Goal: Task Accomplishment & Management: Manage account settings

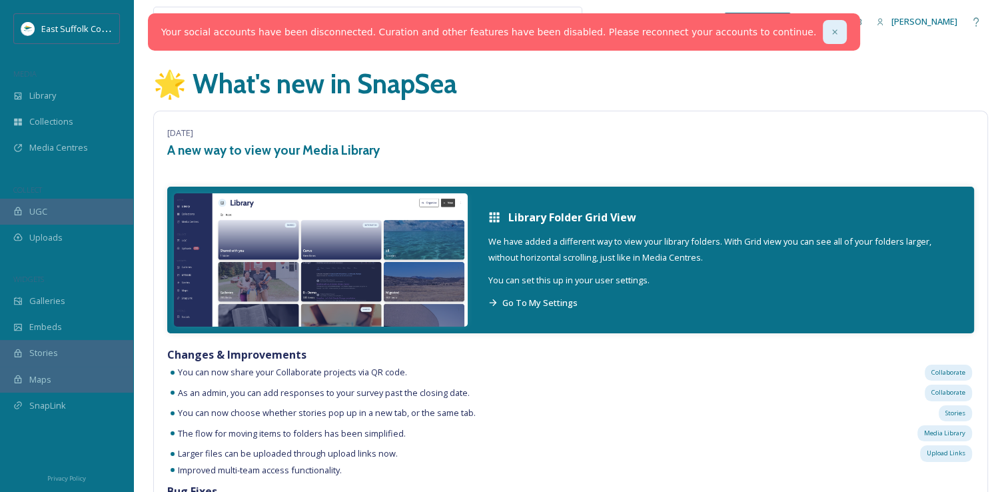
click at [830, 27] on icon at bounding box center [834, 31] width 9 height 9
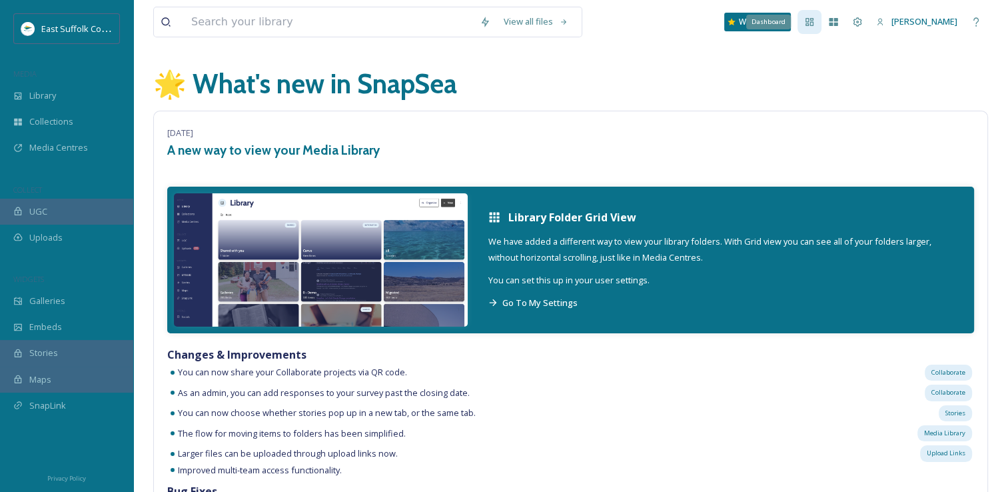
click at [815, 24] on icon at bounding box center [809, 22] width 11 height 11
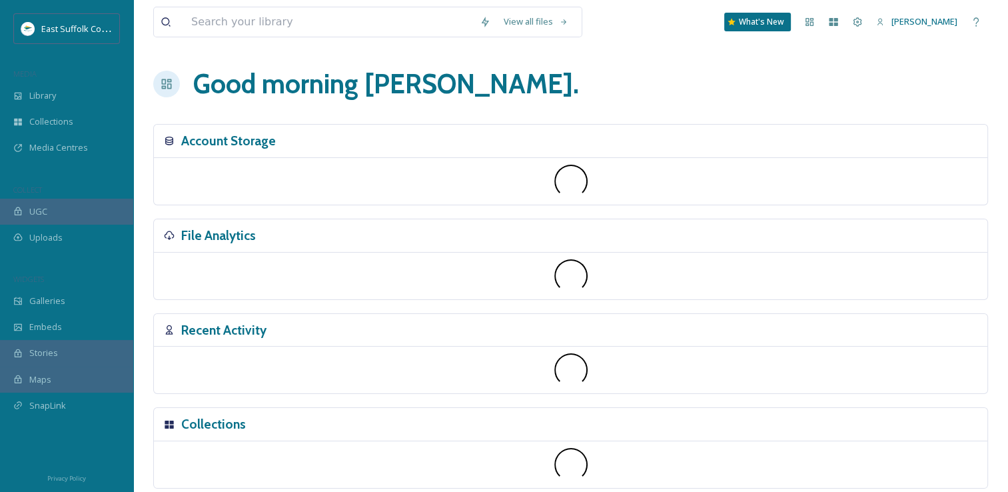
click at [519, 80] on div "Good morning Jake ." at bounding box center [570, 84] width 835 height 40
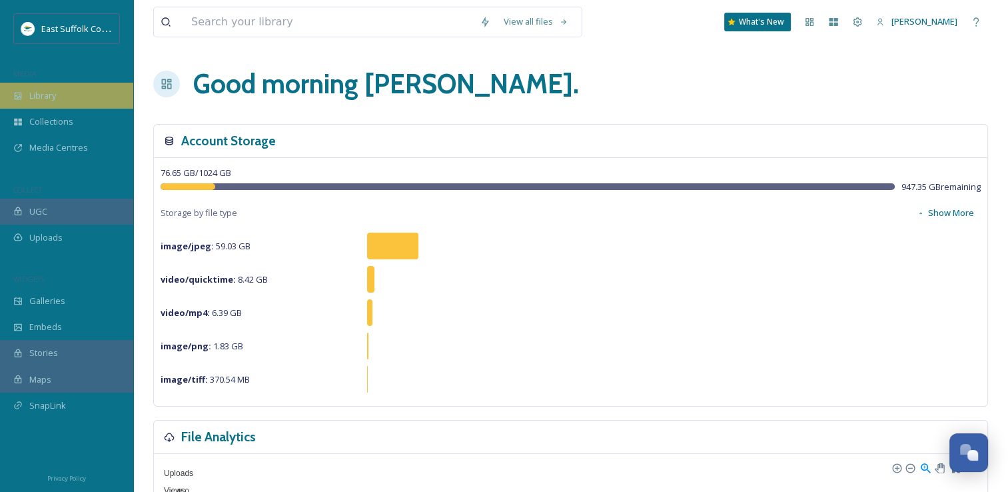
click at [89, 103] on div "Library" at bounding box center [66, 96] width 133 height 26
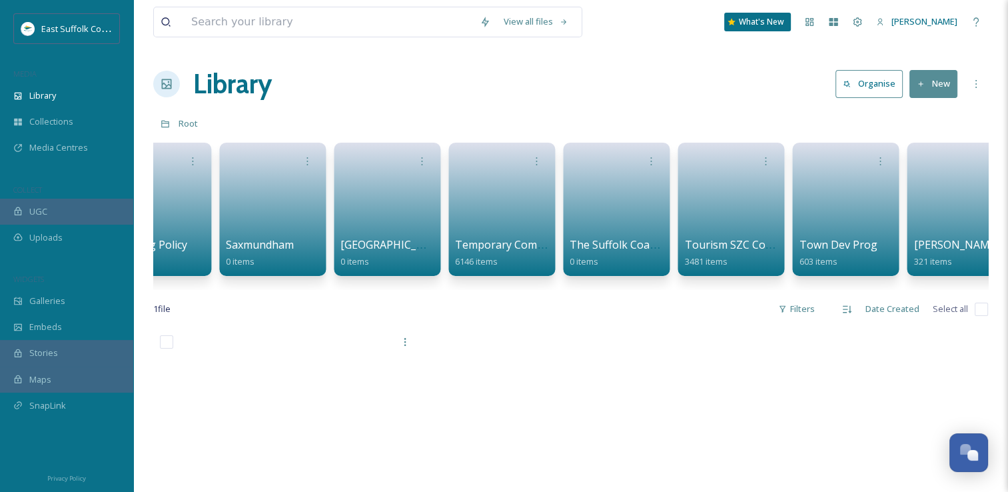
scroll to position [0, 2145]
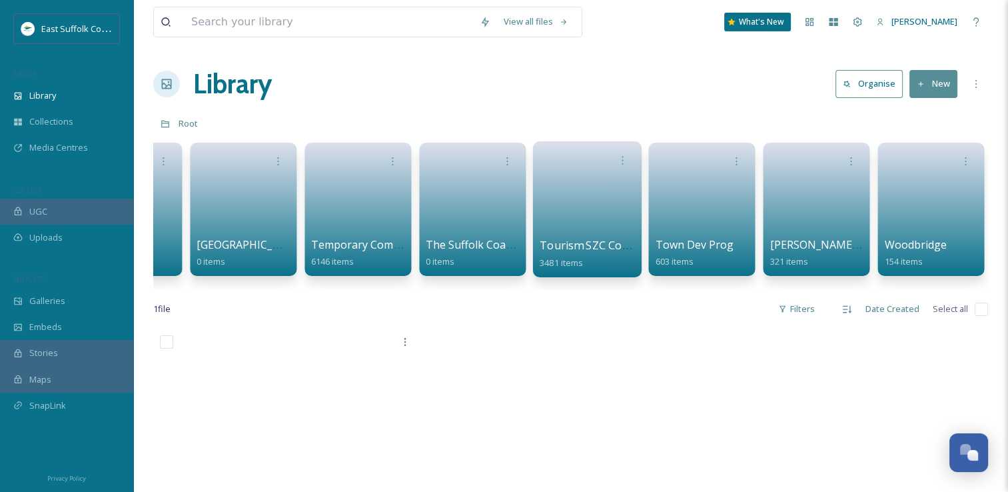
click at [594, 193] on link at bounding box center [587, 205] width 95 height 65
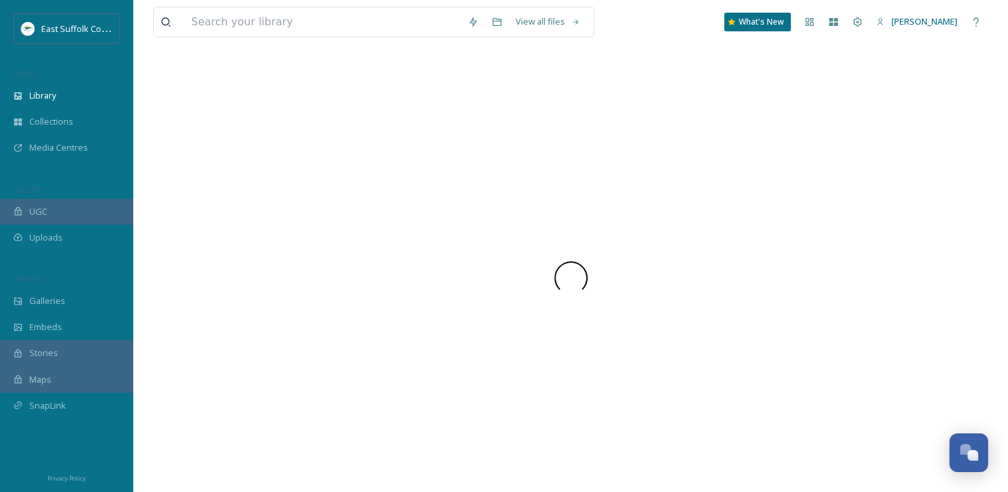
click at [572, 193] on div at bounding box center [570, 278] width 835 height 428
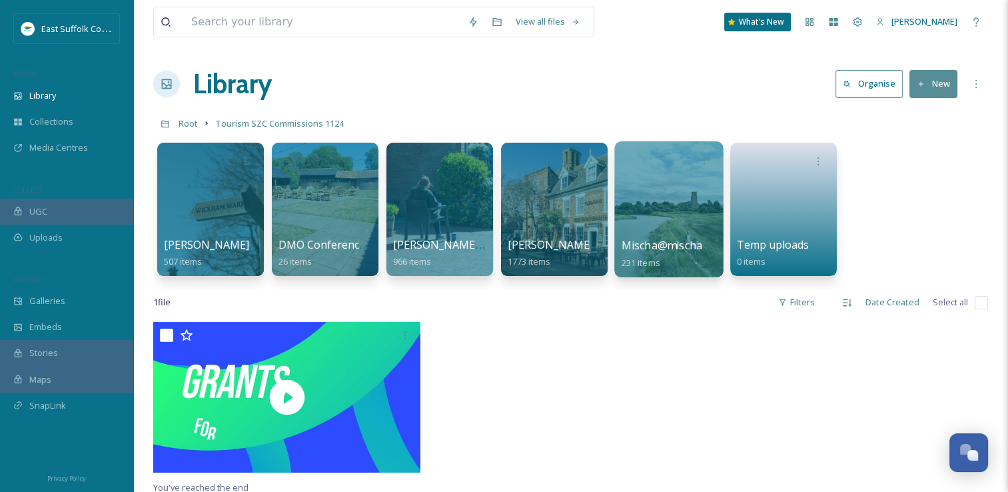
click at [681, 203] on div at bounding box center [668, 209] width 109 height 136
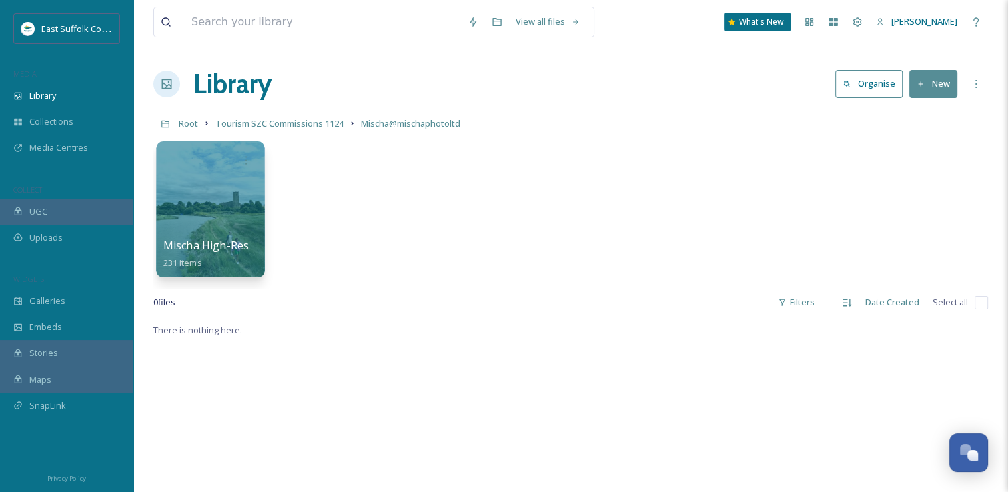
click at [199, 194] on div at bounding box center [210, 209] width 109 height 136
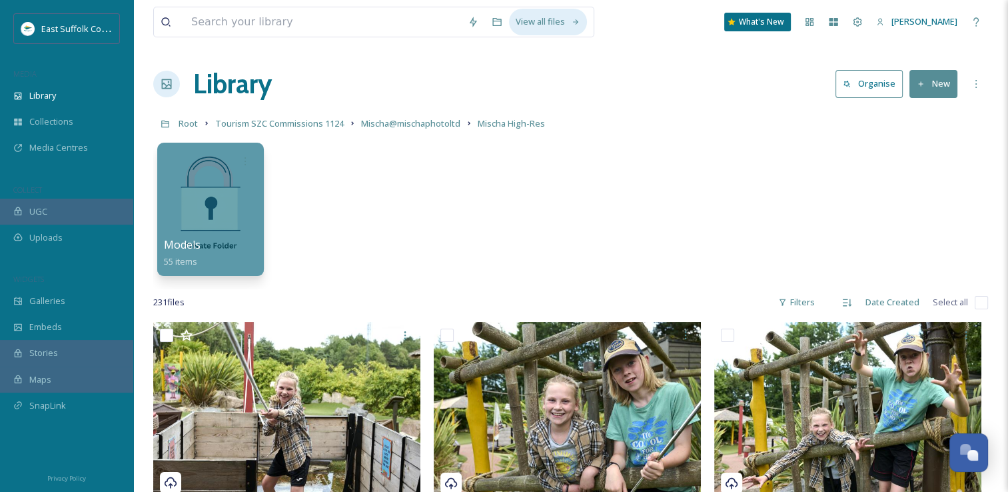
drag, startPoint x: 555, startPoint y: 329, endPoint x: 526, endPoint y: 11, distance: 319.2
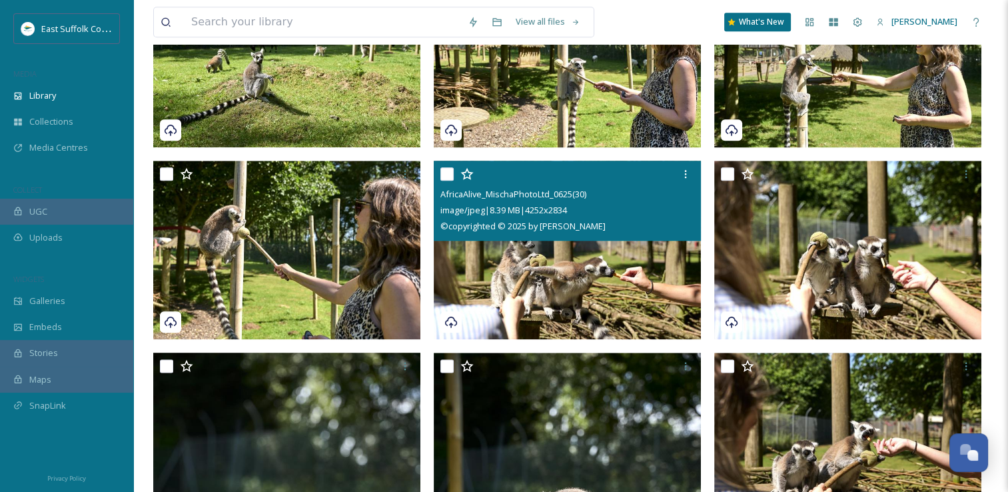
scroll to position [1466, 0]
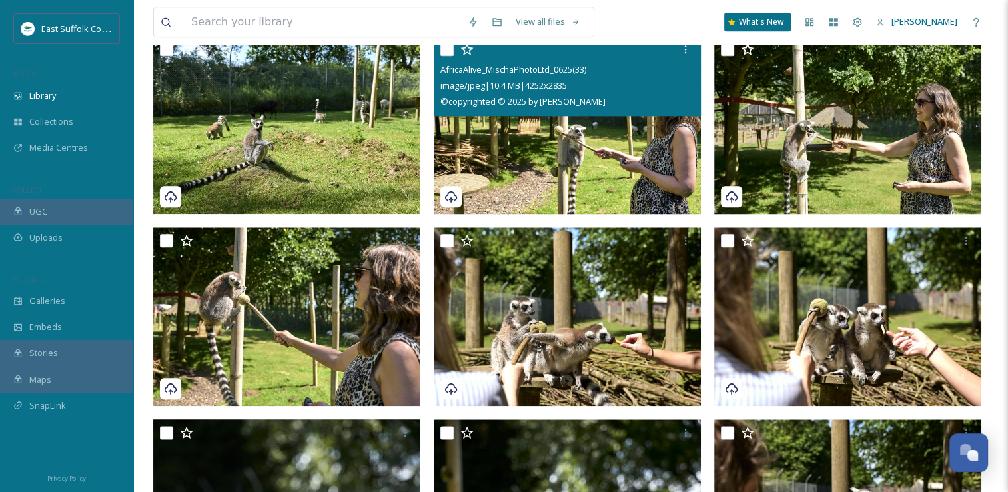
click at [640, 153] on img at bounding box center [567, 125] width 267 height 179
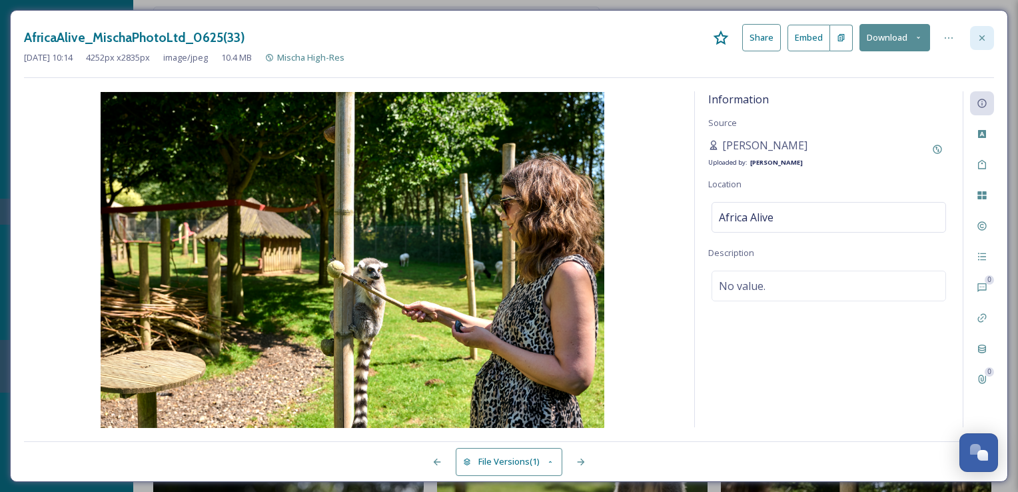
click at [984, 41] on icon at bounding box center [982, 38] width 11 height 11
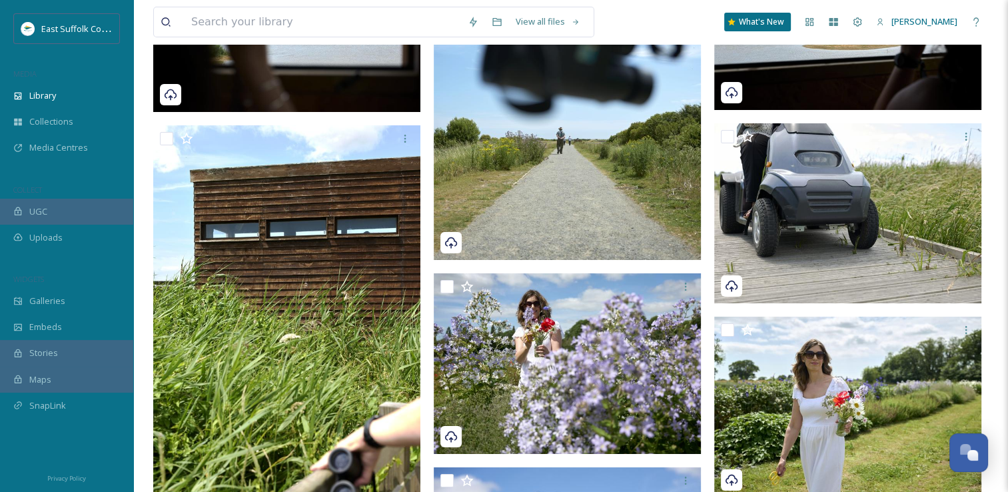
scroll to position [5398, 0]
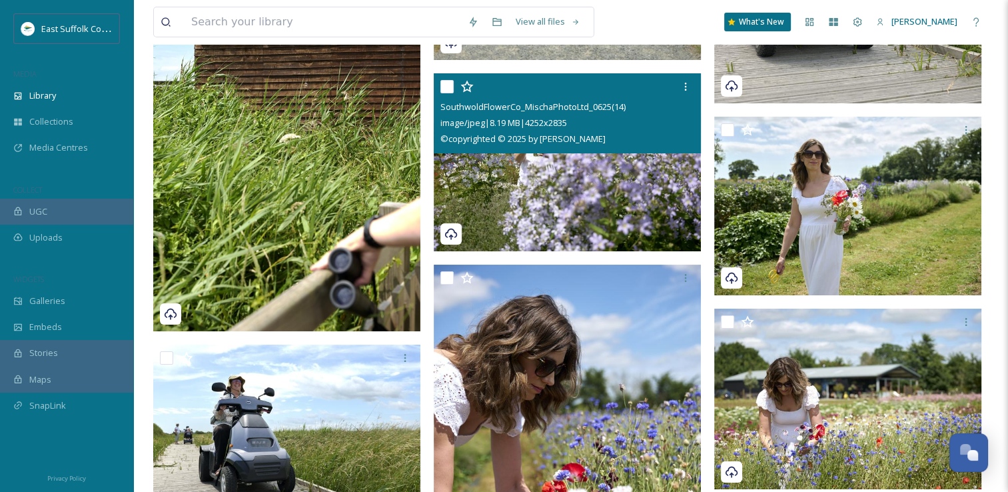
click at [628, 191] on img at bounding box center [567, 162] width 267 height 179
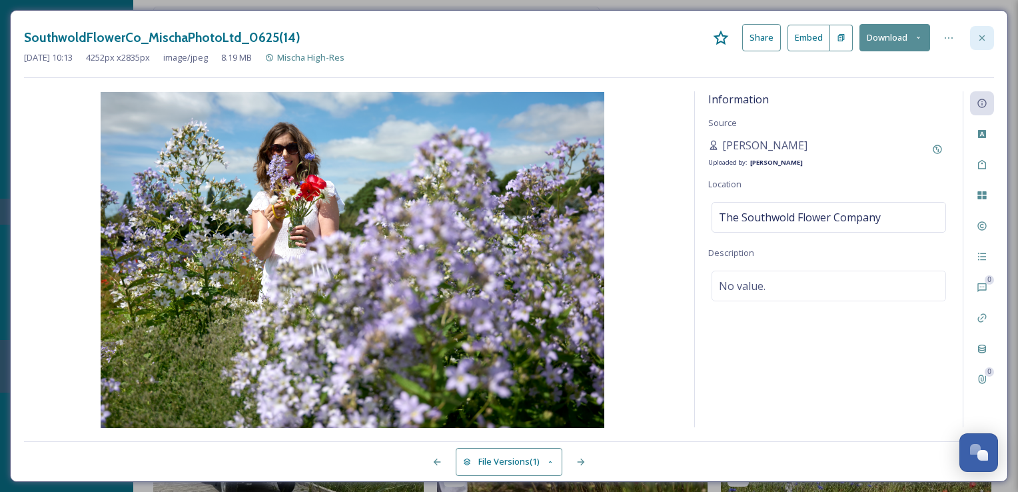
click at [985, 40] on icon at bounding box center [982, 38] width 11 height 11
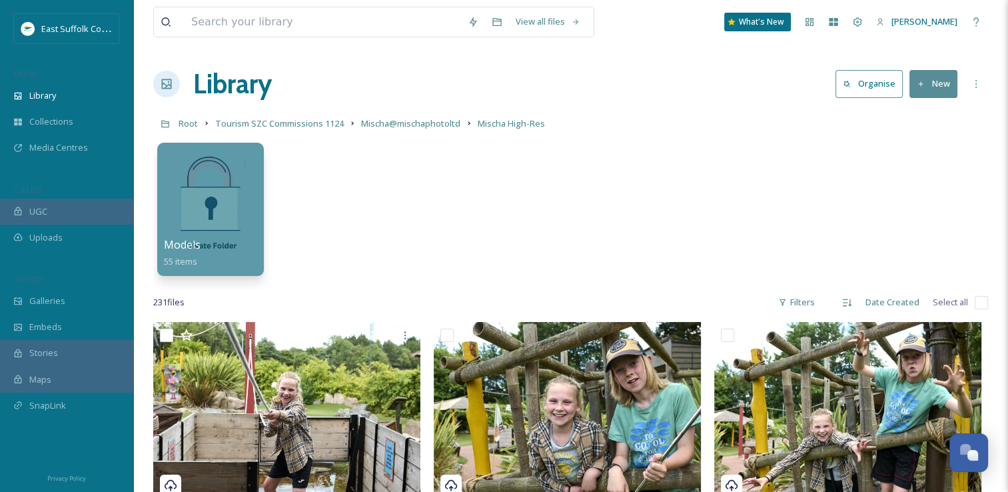
drag, startPoint x: 643, startPoint y: 312, endPoint x: 539, endPoint y: -49, distance: 375.8
click at [213, 175] on div at bounding box center [210, 209] width 109 height 136
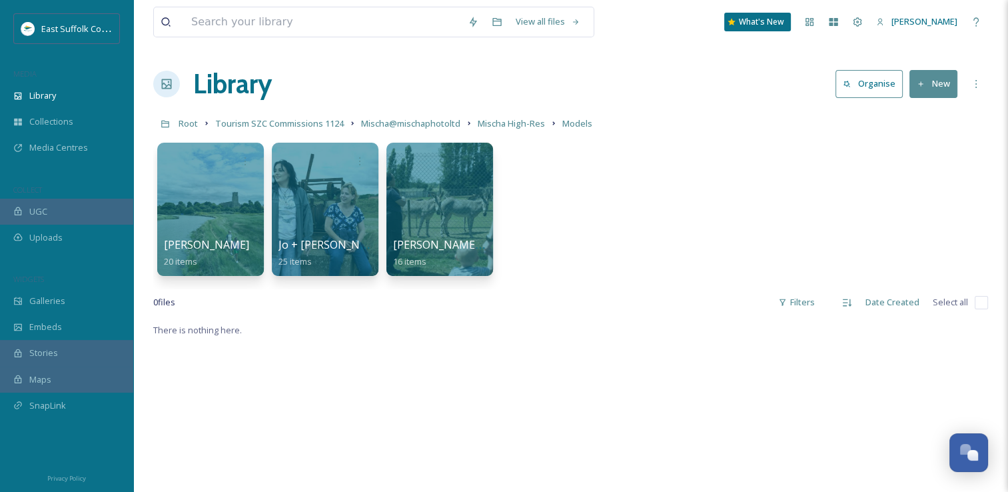
click at [942, 82] on button "New" at bounding box center [934, 83] width 48 height 27
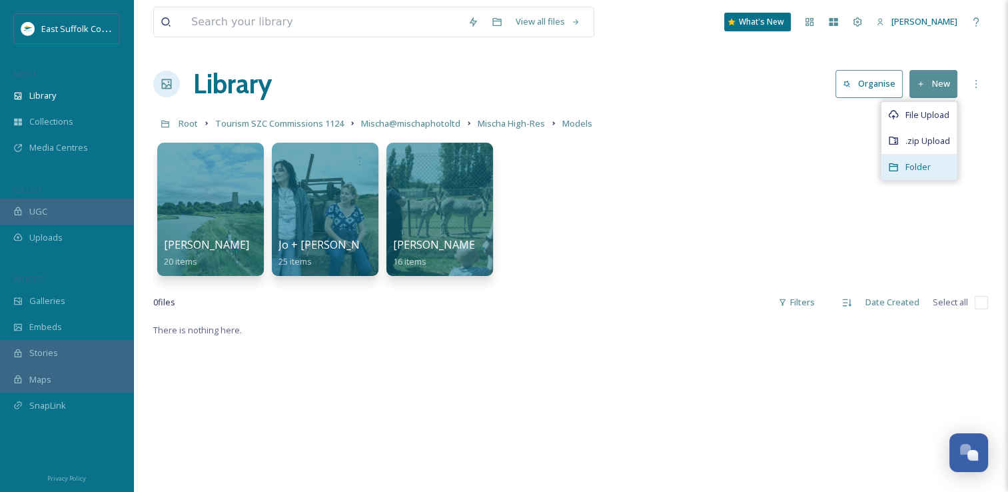
click at [898, 163] on icon at bounding box center [893, 167] width 11 height 11
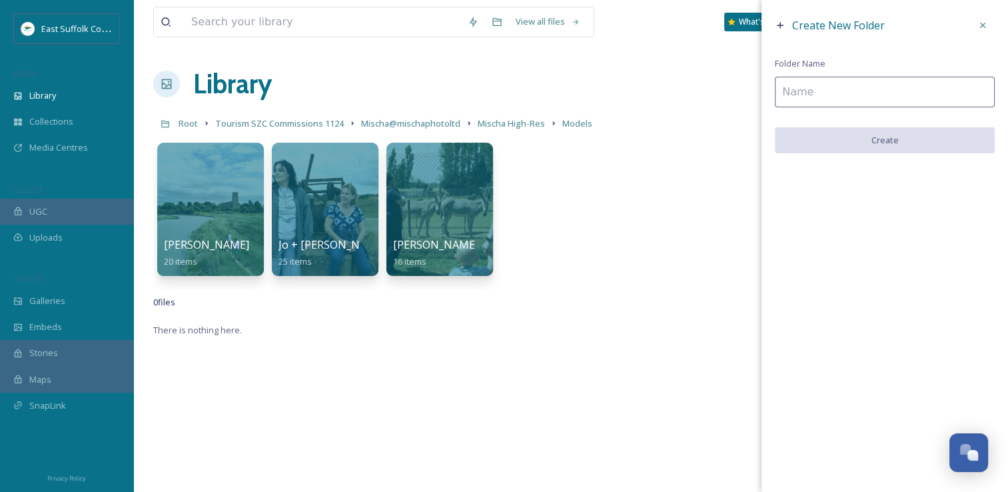
click at [829, 73] on div "Create New Folder Folder Name Create" at bounding box center [885, 83] width 247 height 167
click at [830, 93] on input at bounding box center [885, 92] width 220 height 31
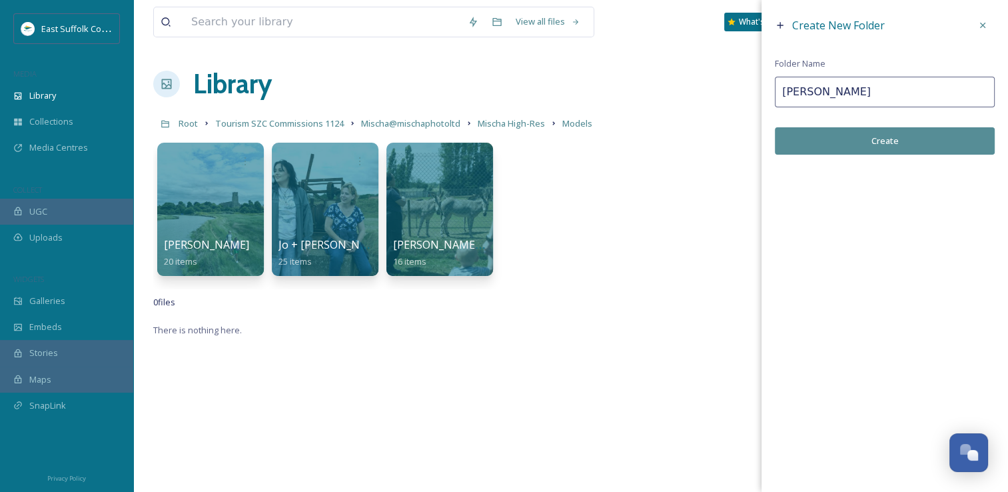
type input "Penny"
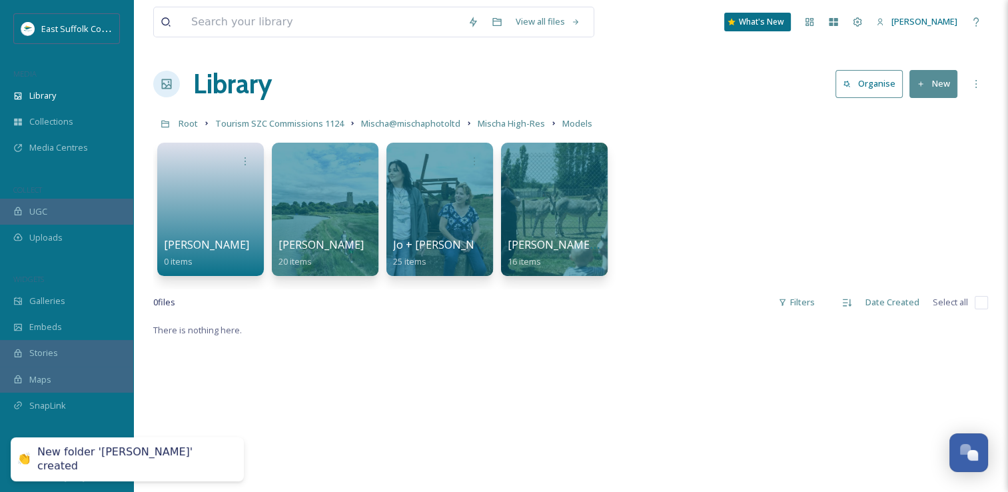
click at [934, 89] on button "New" at bounding box center [934, 83] width 48 height 27
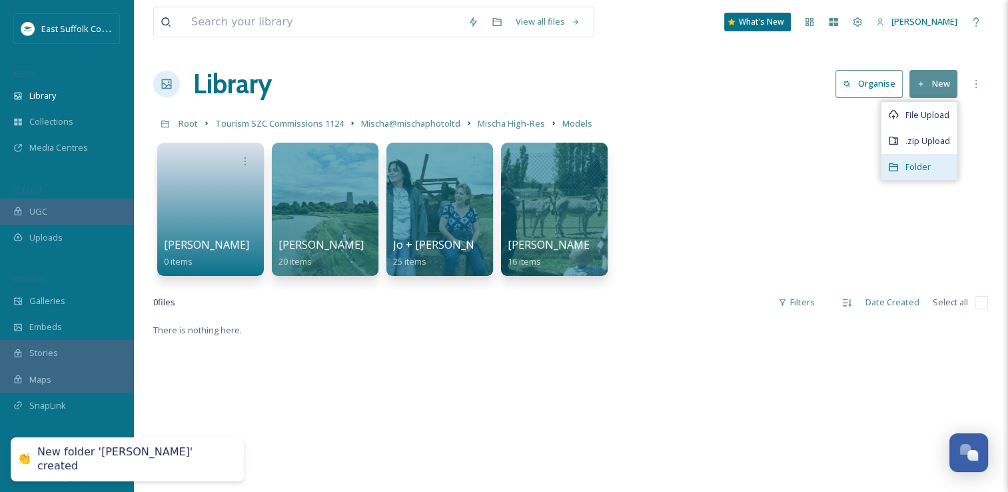
click at [898, 170] on icon at bounding box center [893, 167] width 11 height 11
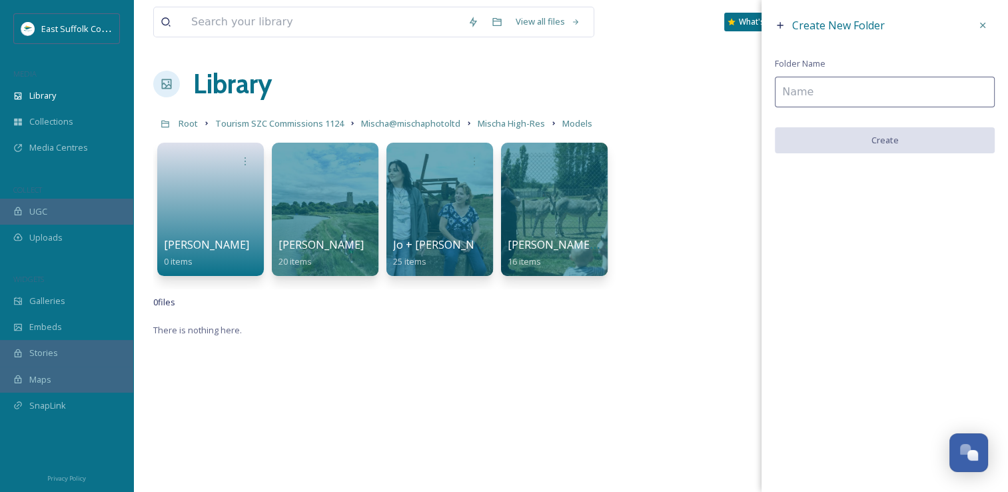
click at [869, 82] on input at bounding box center [885, 92] width 220 height 31
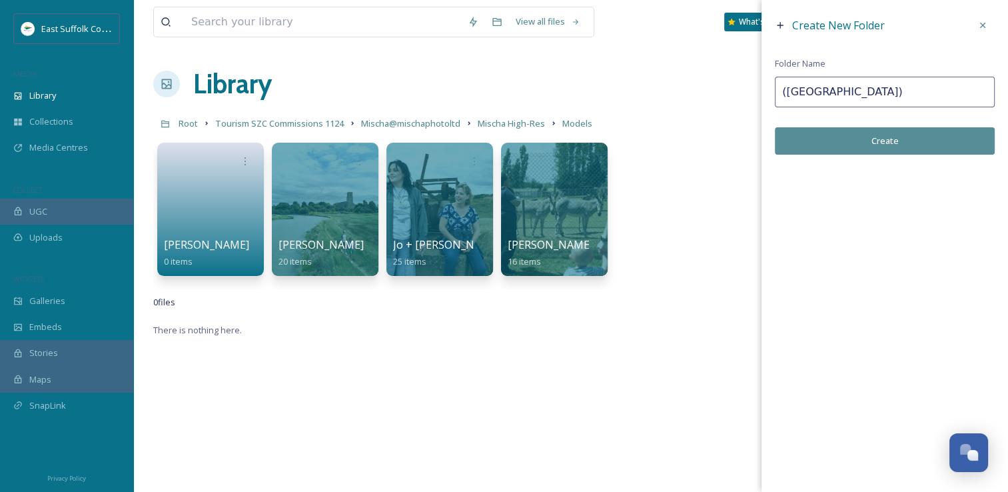
type input "(Southwold)"
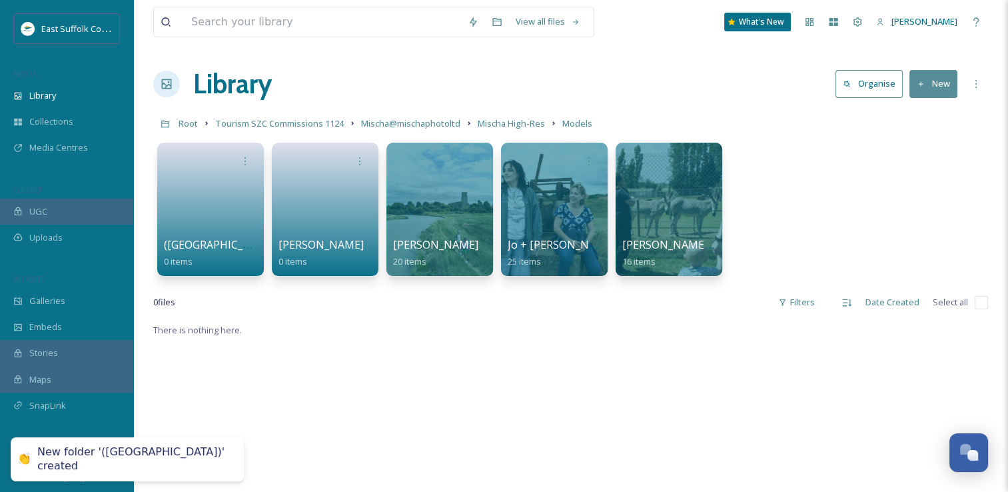
click at [941, 89] on button "New" at bounding box center [934, 83] width 48 height 27
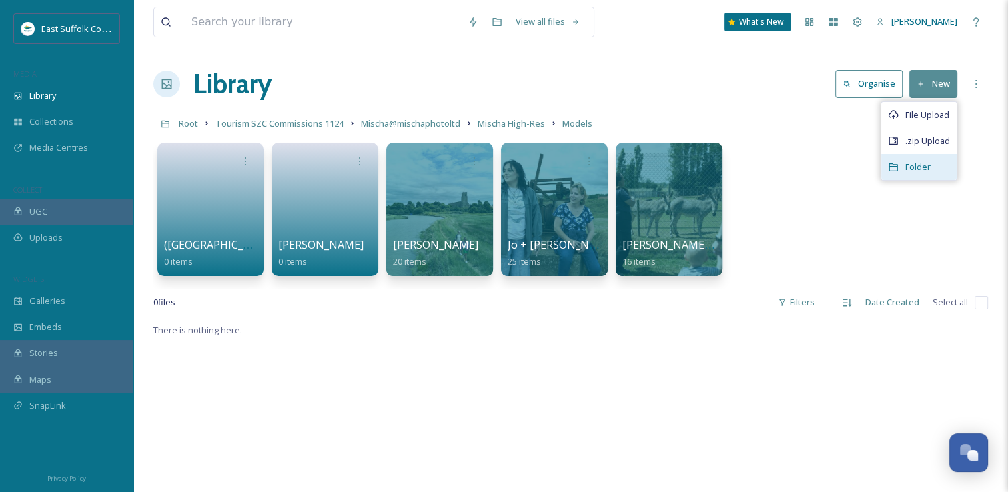
click at [917, 172] on span "Folder" at bounding box center [918, 167] width 25 height 13
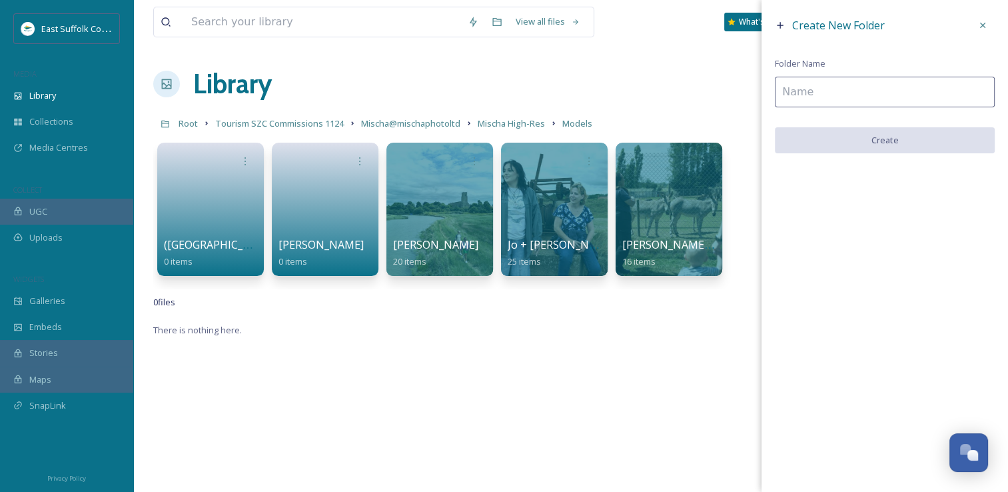
click at [806, 100] on input at bounding box center [885, 92] width 220 height 31
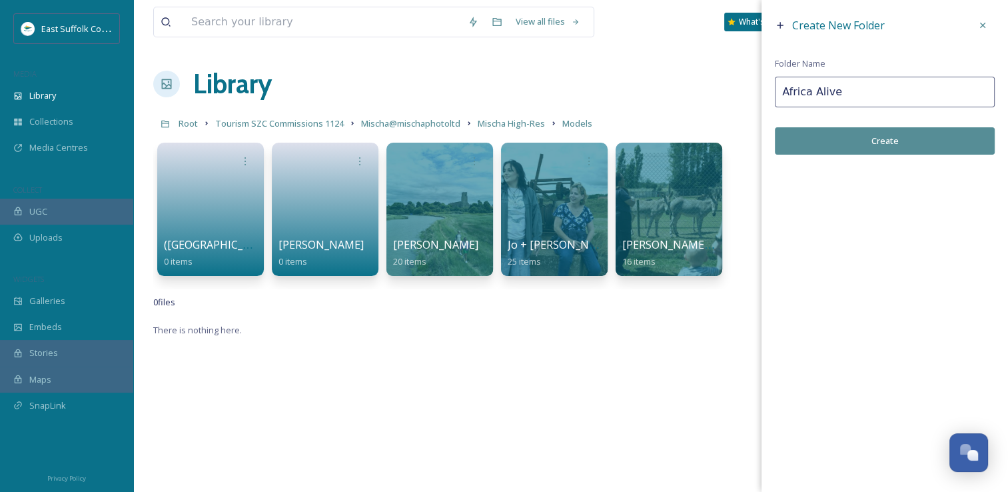
type input "Africa Alive"
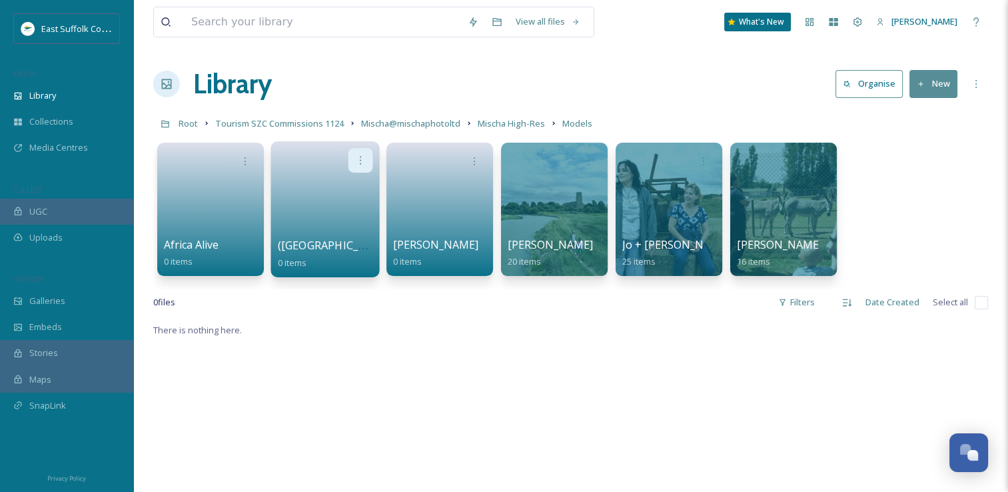
click at [356, 157] on icon at bounding box center [360, 160] width 11 height 11
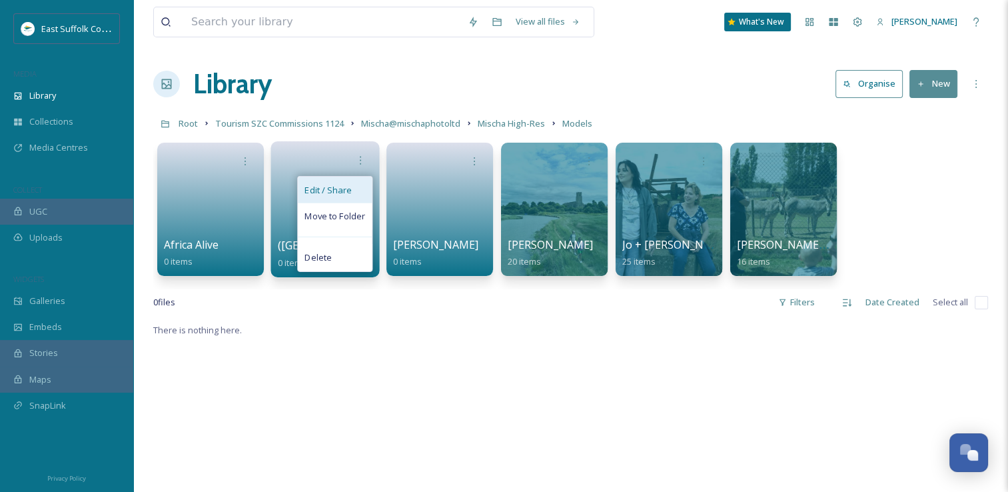
click at [338, 190] on span "Edit / Share" at bounding box center [328, 189] width 47 height 13
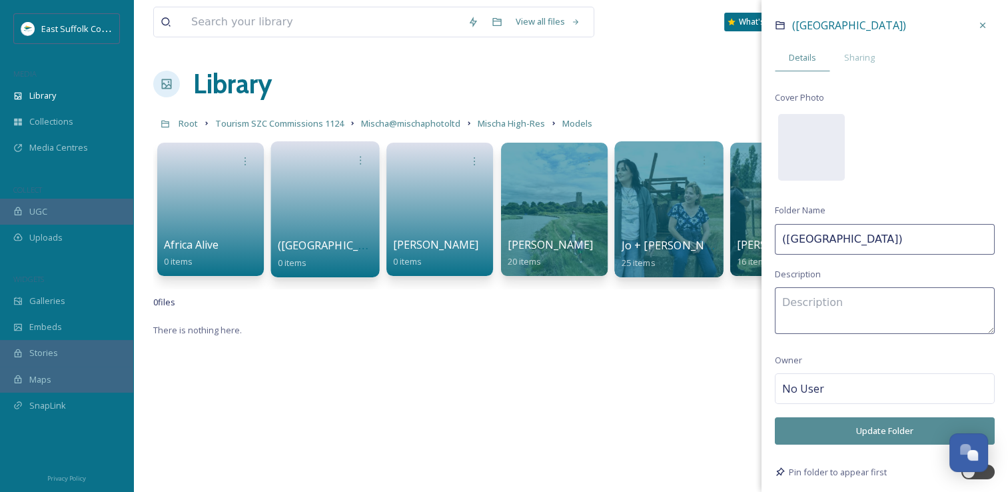
drag, startPoint x: 843, startPoint y: 234, endPoint x: 669, endPoint y: 232, distance: 173.9
click at [669, 232] on div "Africa Alive 0 items (Southwold) 0 items (Southwold) Details Sharing Cover Phot…" at bounding box center [570, 212] width 835 height 153
type input "Asher"
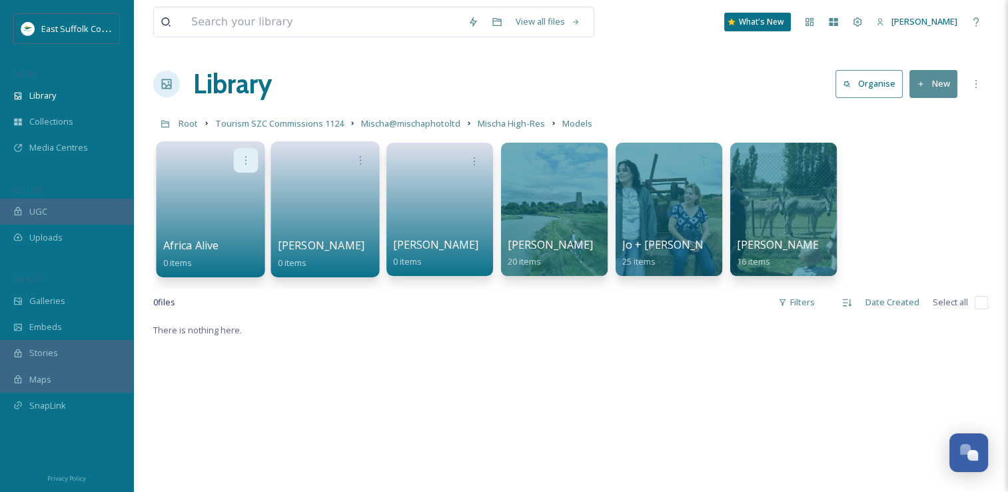
click at [237, 162] on div at bounding box center [246, 160] width 25 height 25
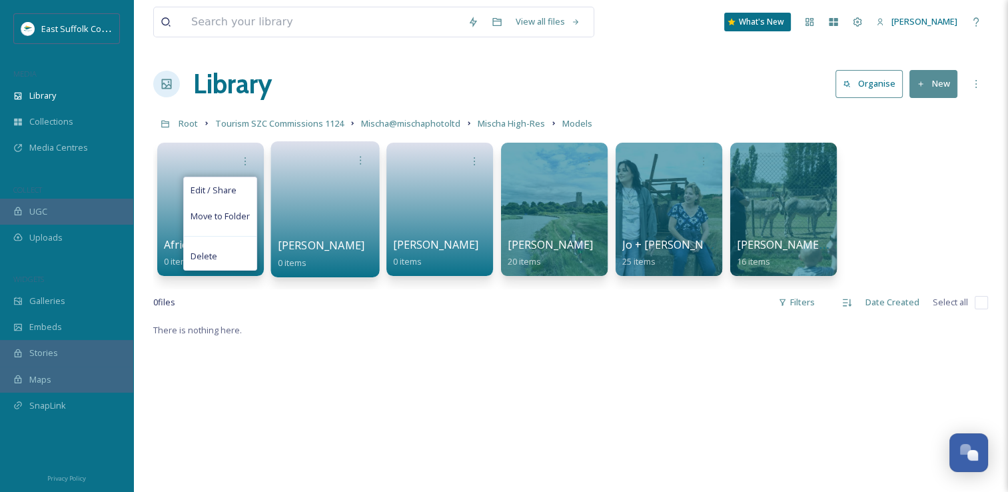
click at [754, 89] on div "Library Organise New" at bounding box center [570, 84] width 835 height 40
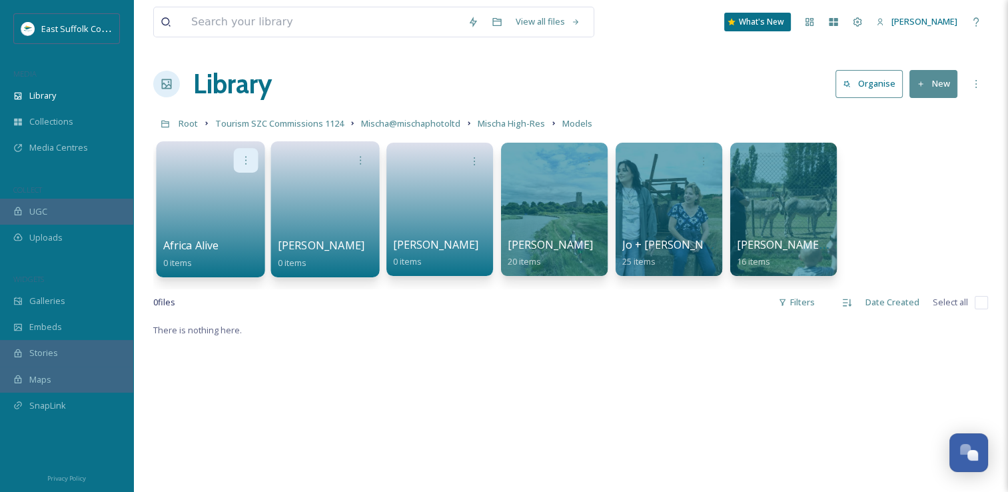
click at [246, 161] on icon at bounding box center [246, 160] width 11 height 11
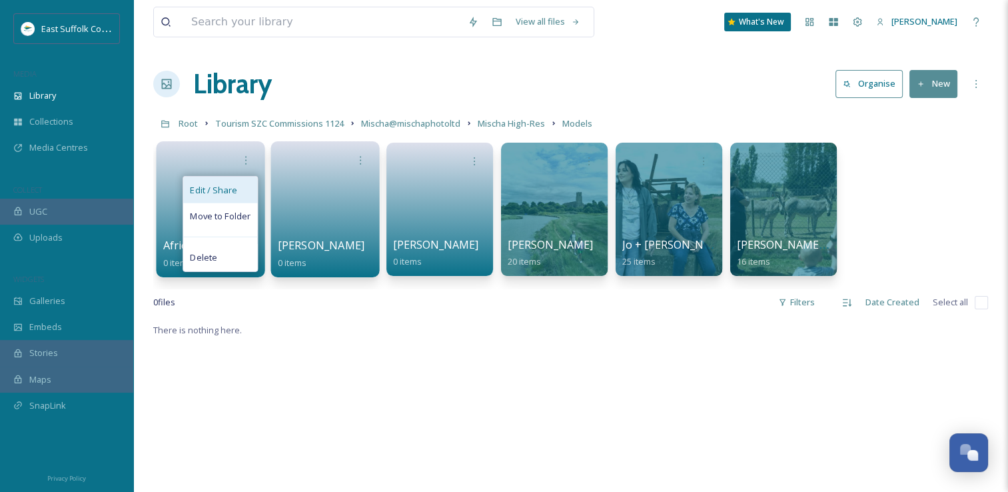
click at [225, 191] on span "Edit / Share" at bounding box center [213, 189] width 47 height 13
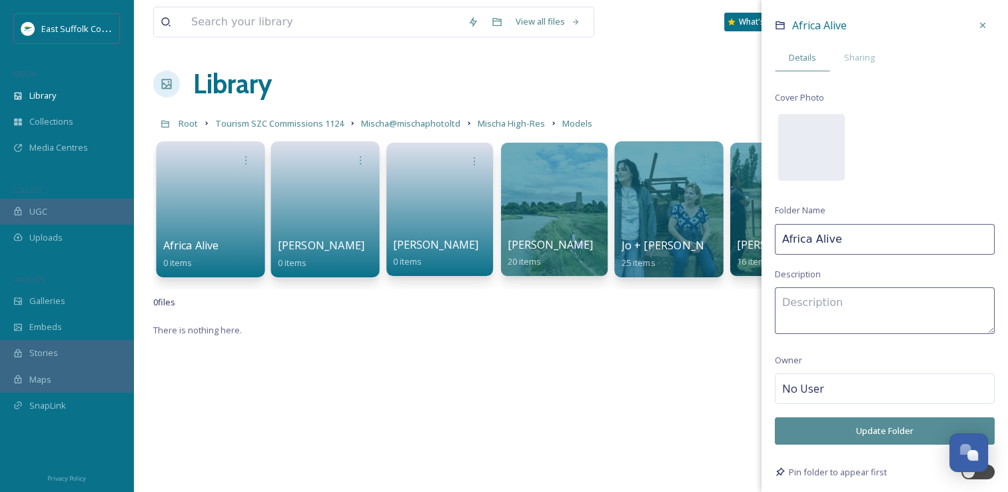
drag, startPoint x: 832, startPoint y: 240, endPoint x: 680, endPoint y: 234, distance: 152.1
click at [680, 234] on div "Africa Alive 0 items Africa Alive Details Sharing Cover Photo Folder Name Afric…" at bounding box center [570, 212] width 835 height 153
type input "Hannah"
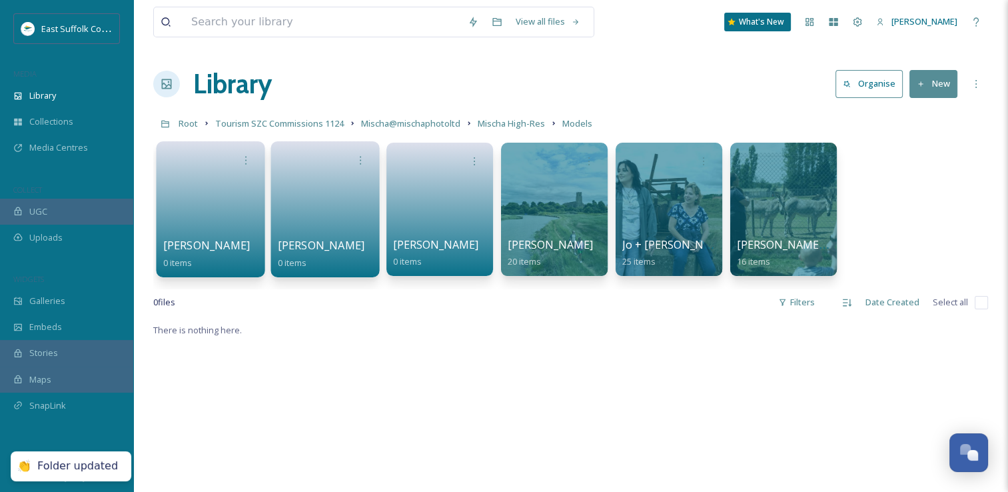
click at [928, 85] on button "New" at bounding box center [934, 83] width 48 height 27
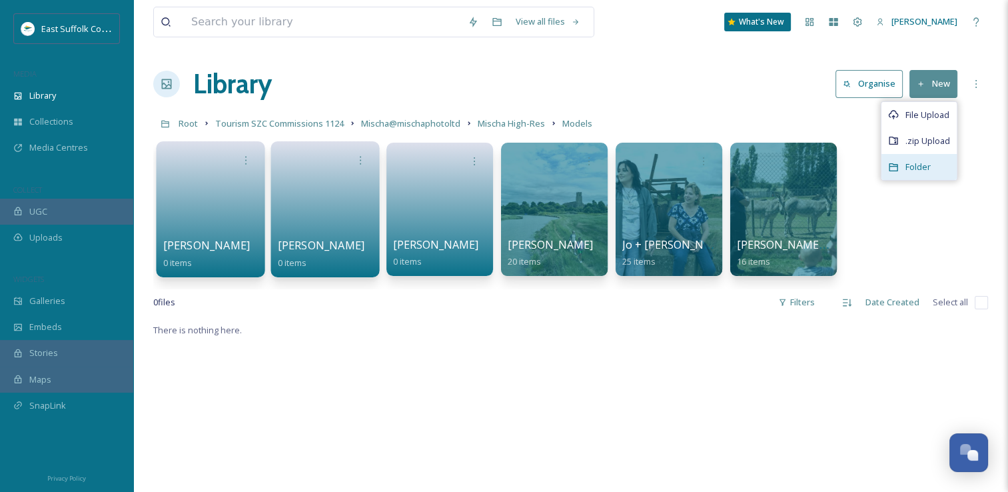
click at [913, 167] on span "Folder" at bounding box center [918, 167] width 25 height 13
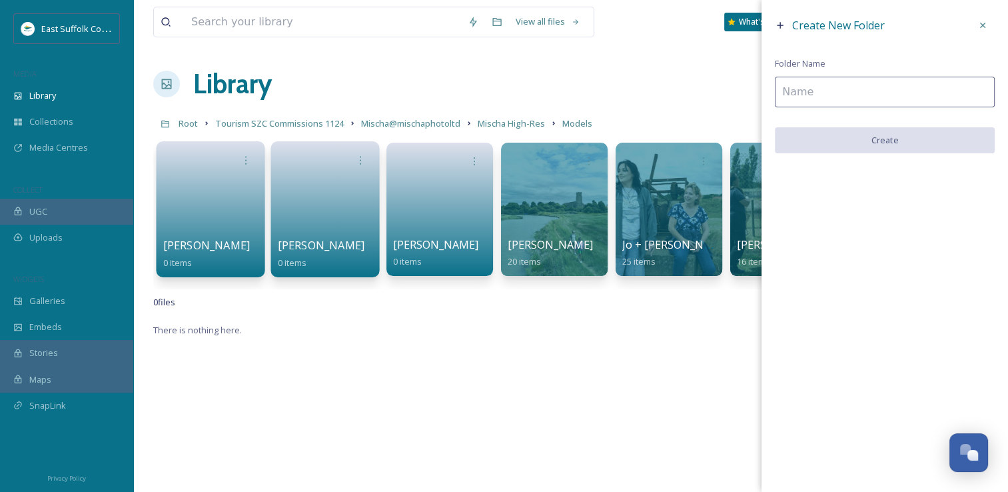
click at [828, 102] on input at bounding box center [885, 92] width 220 height 31
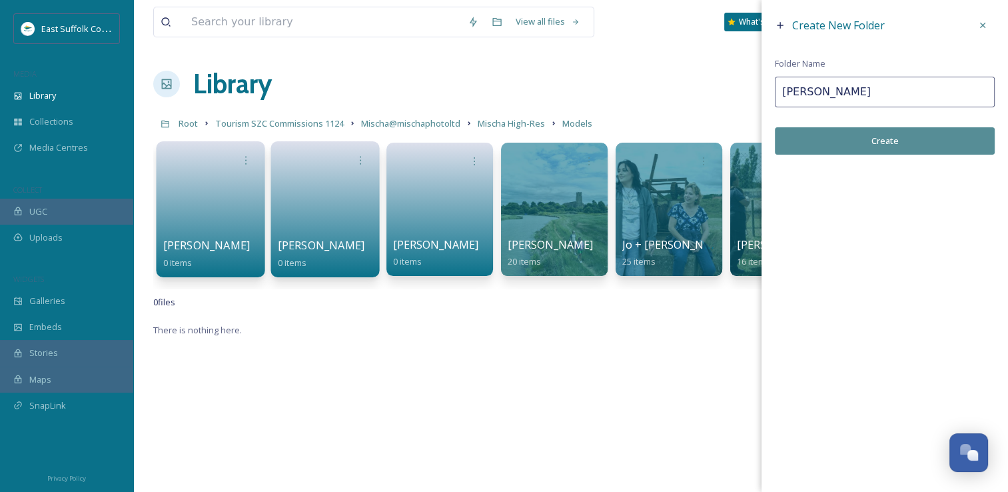
type input "Lynsey"
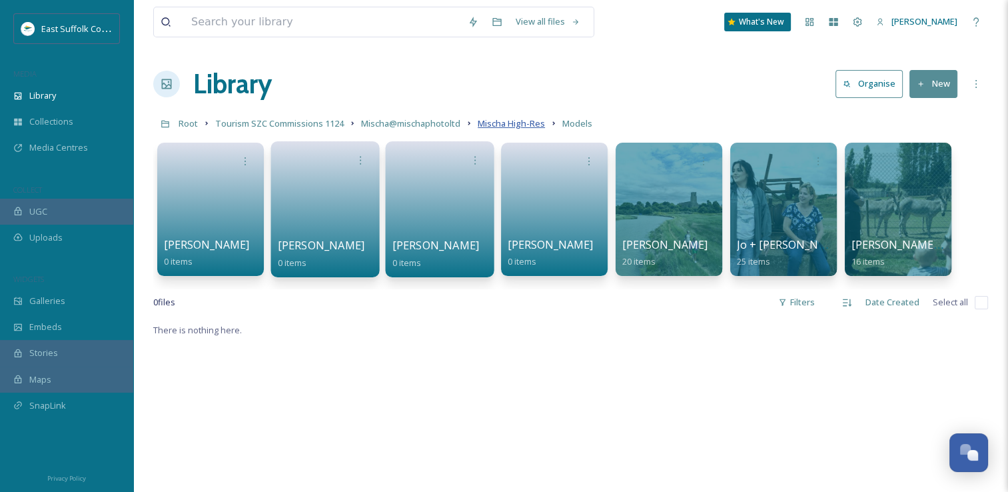
click at [524, 121] on span "Mischa High-Res" at bounding box center [511, 123] width 67 height 12
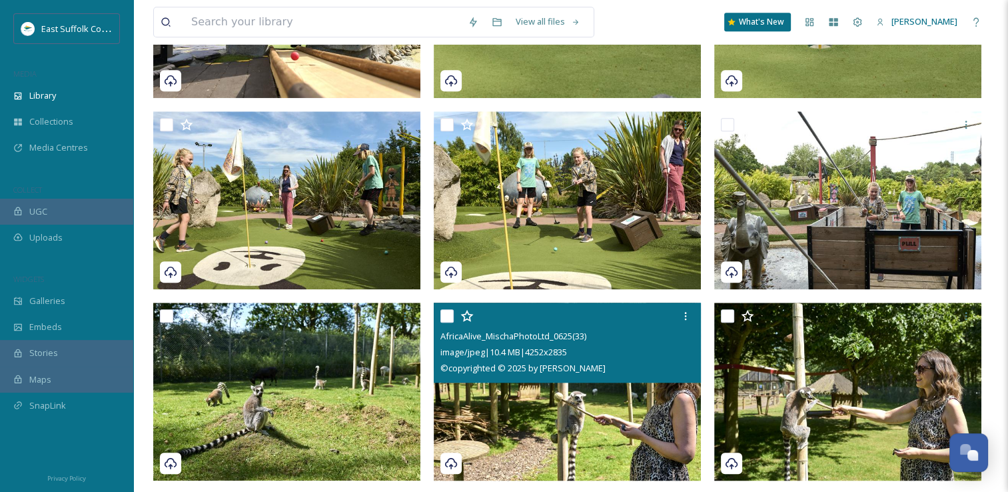
scroll to position [1399, 0]
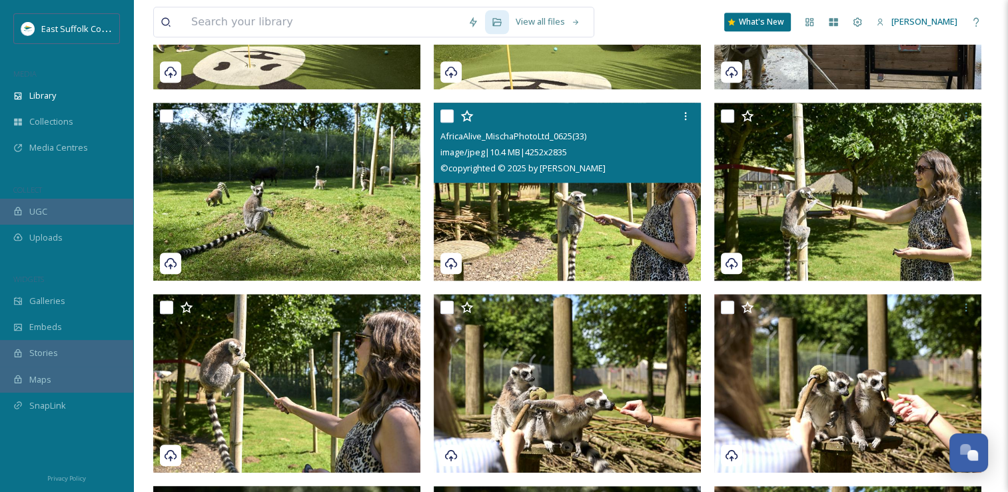
click at [597, 225] on img at bounding box center [567, 192] width 267 height 179
checkbox input "true"
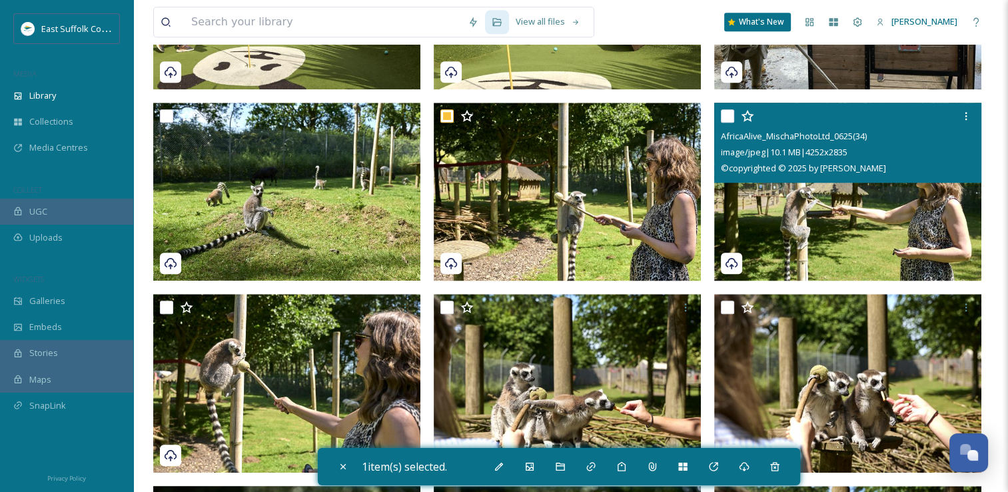
click at [804, 225] on img at bounding box center [847, 192] width 267 height 179
checkbox input "true"
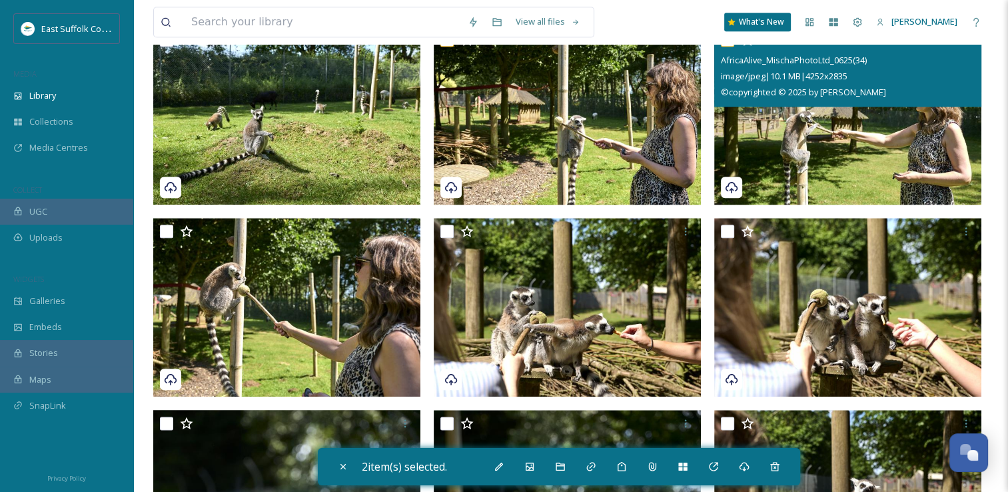
scroll to position [1533, 0]
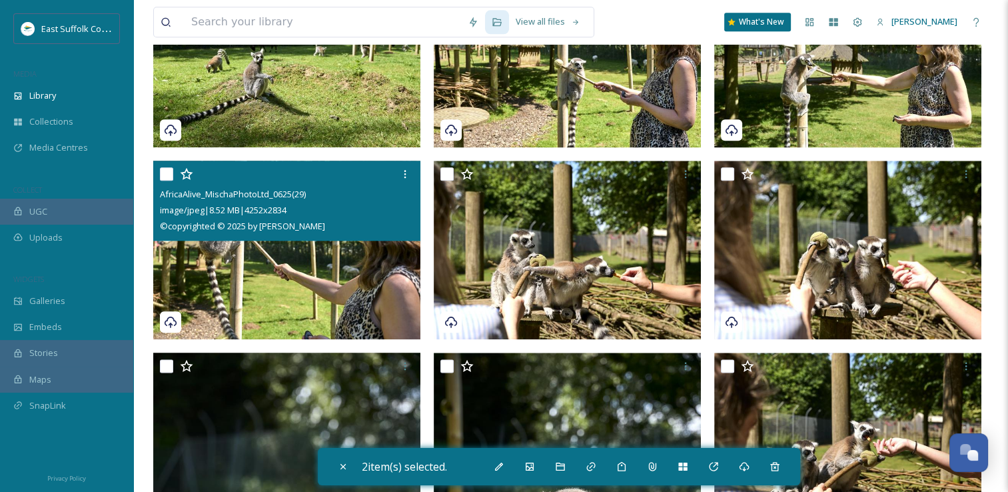
click at [281, 269] on img at bounding box center [286, 250] width 267 height 179
checkbox input "true"
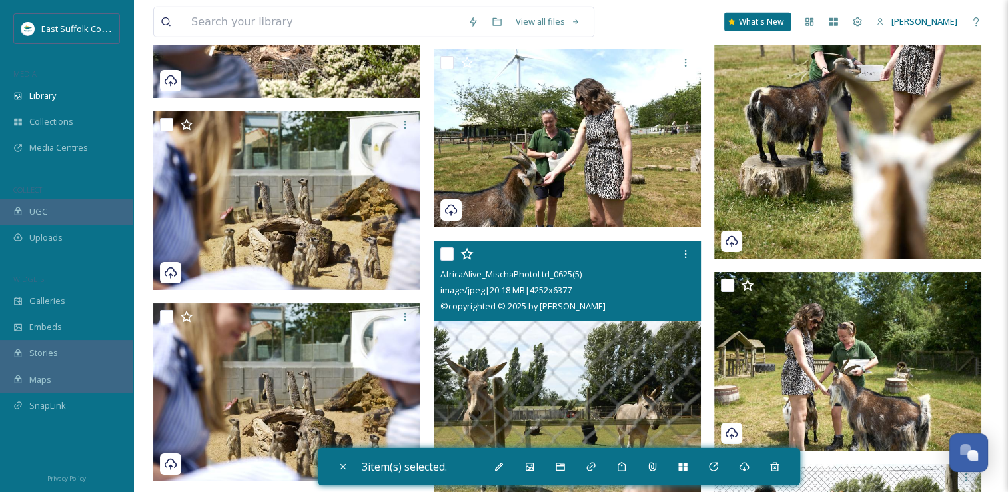
scroll to position [3199, 0]
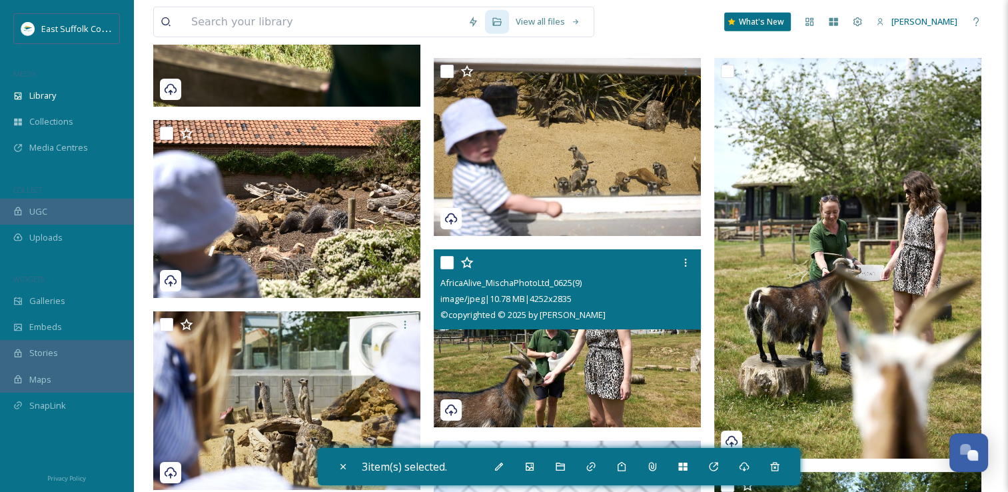
click at [598, 377] on img at bounding box center [567, 338] width 267 height 179
checkbox input "true"
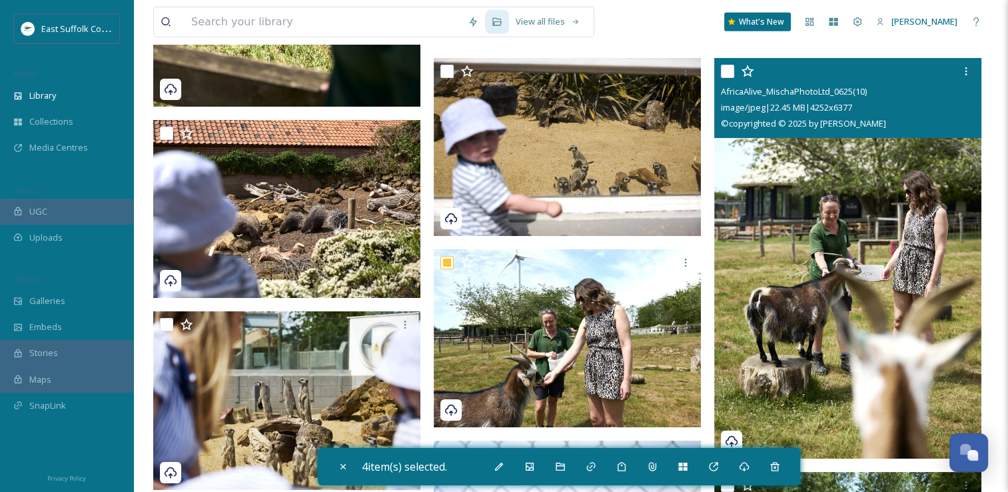
click at [754, 361] on img at bounding box center [847, 258] width 267 height 401
checkbox input "true"
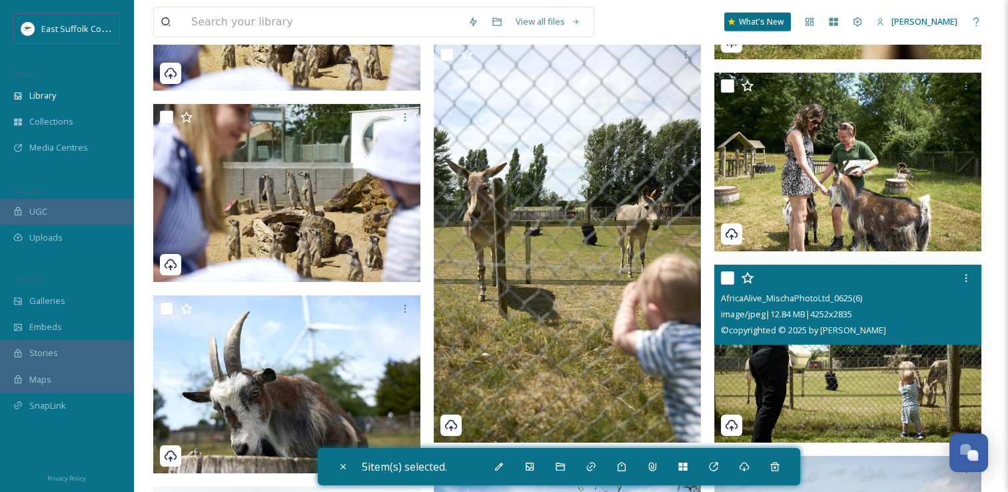
scroll to position [3598, 0]
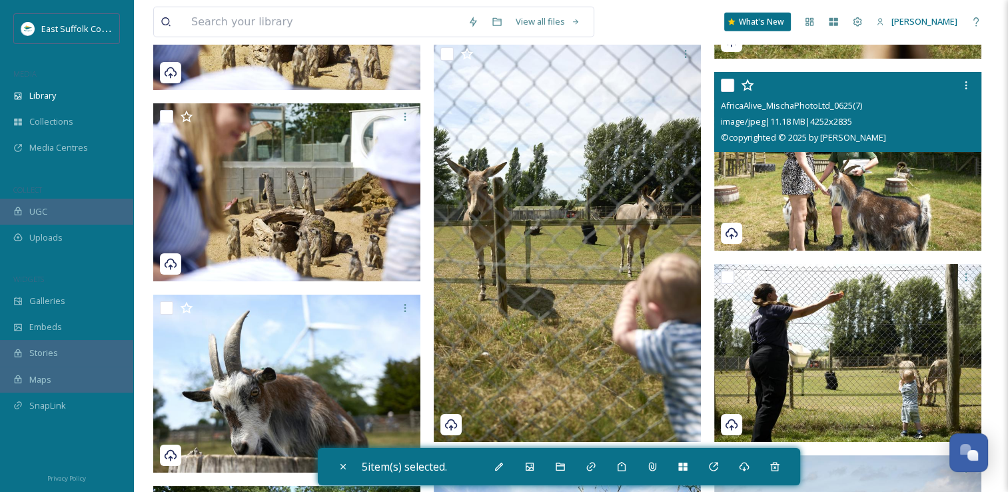
click at [823, 177] on img at bounding box center [847, 161] width 267 height 179
checkbox input "true"
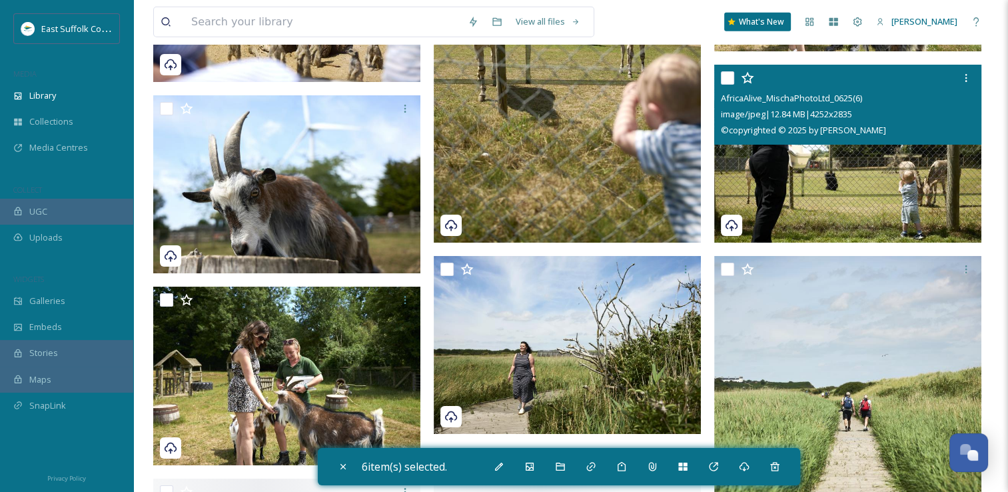
scroll to position [3798, 0]
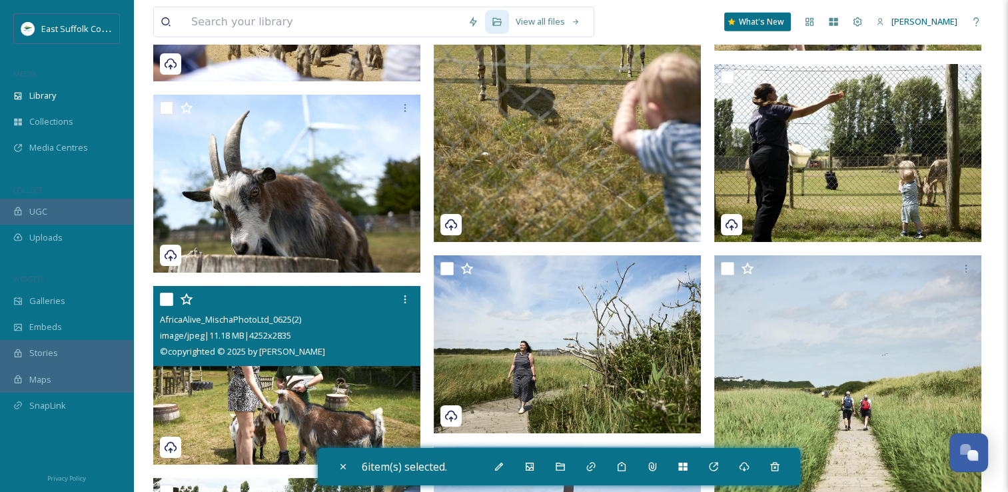
click at [239, 422] on img at bounding box center [286, 375] width 267 height 179
checkbox input "true"
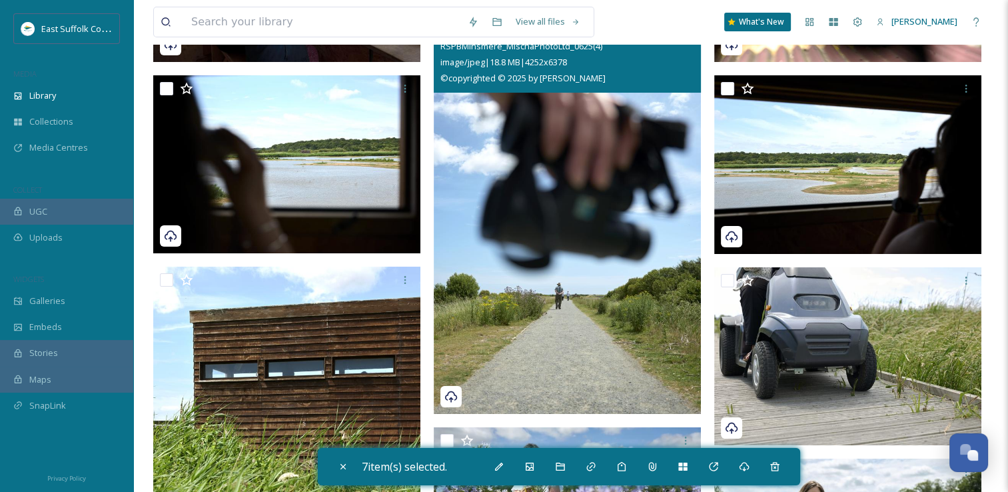
scroll to position [5331, 0]
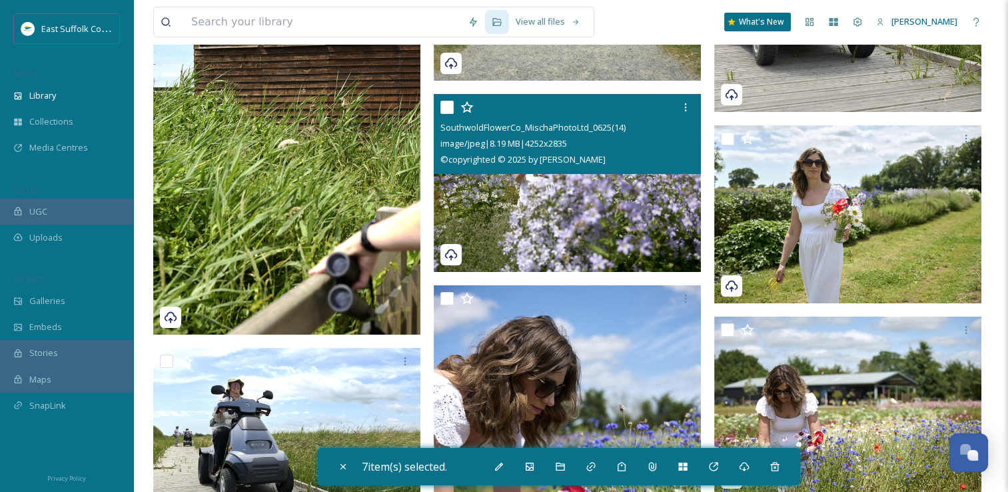
click at [599, 209] on img at bounding box center [567, 183] width 267 height 179
checkbox input "true"
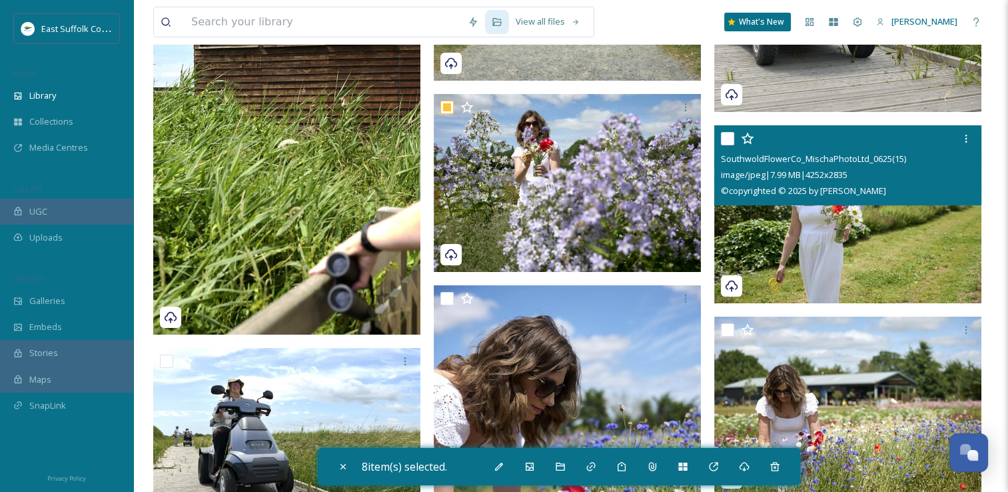
click at [780, 213] on img at bounding box center [847, 214] width 267 height 179
checkbox input "true"
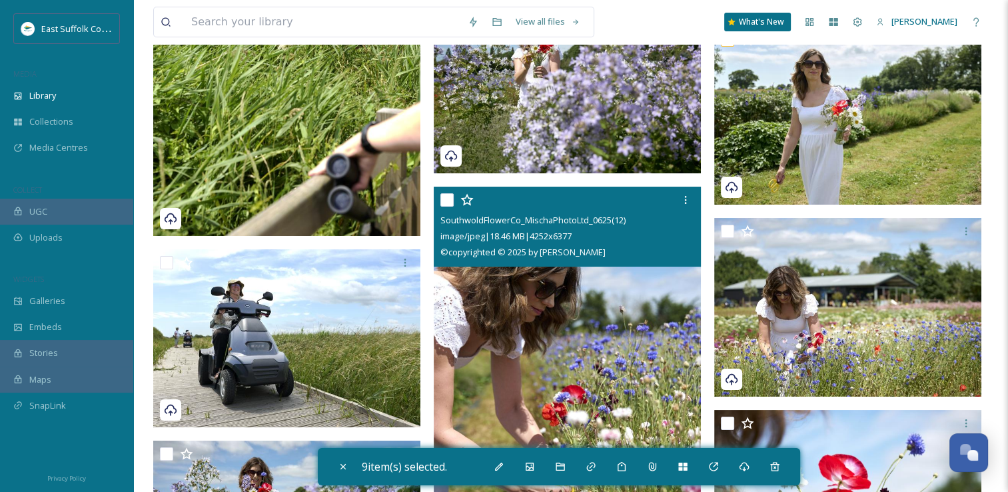
scroll to position [5531, 0]
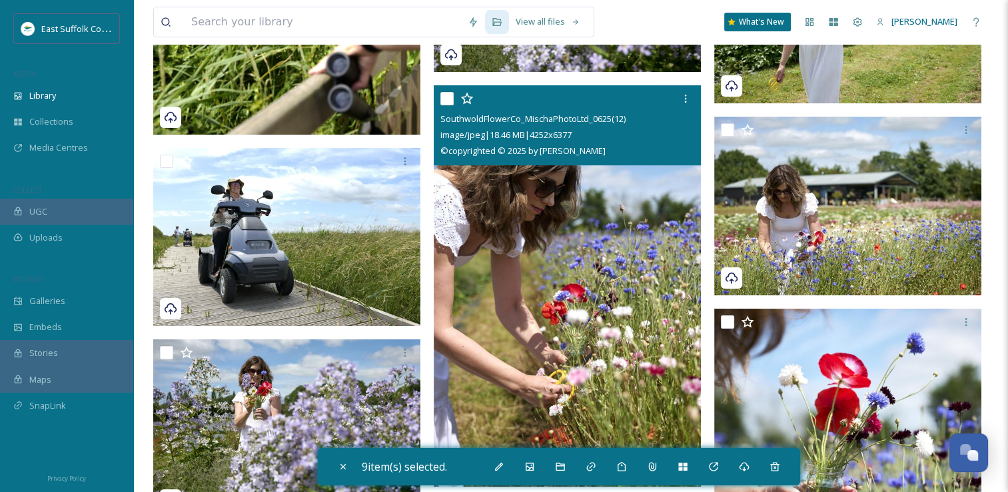
click at [562, 226] on img at bounding box center [567, 285] width 267 height 401
checkbox input "true"
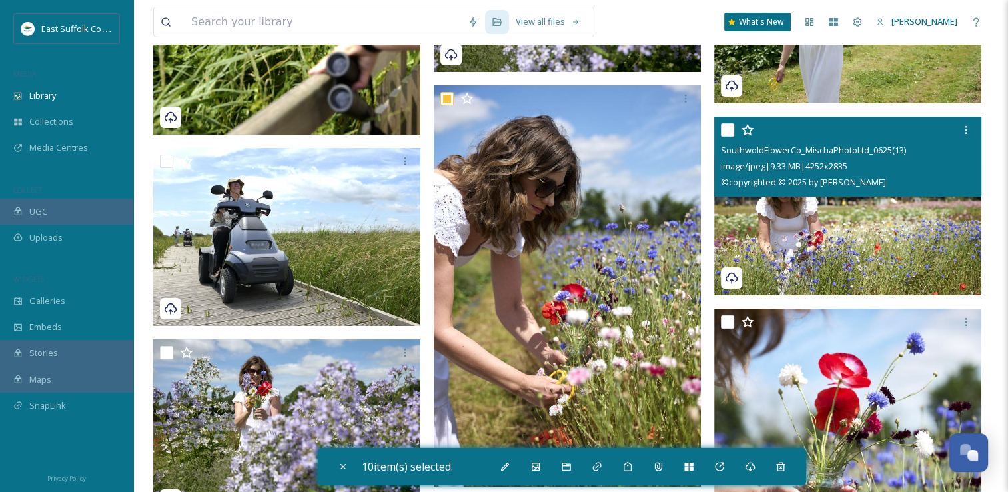
click at [881, 189] on div "© copyrighted © 2025 by Mischa Haller" at bounding box center [849, 182] width 257 height 16
click at [820, 232] on img at bounding box center [847, 206] width 267 height 179
checkbox input "true"
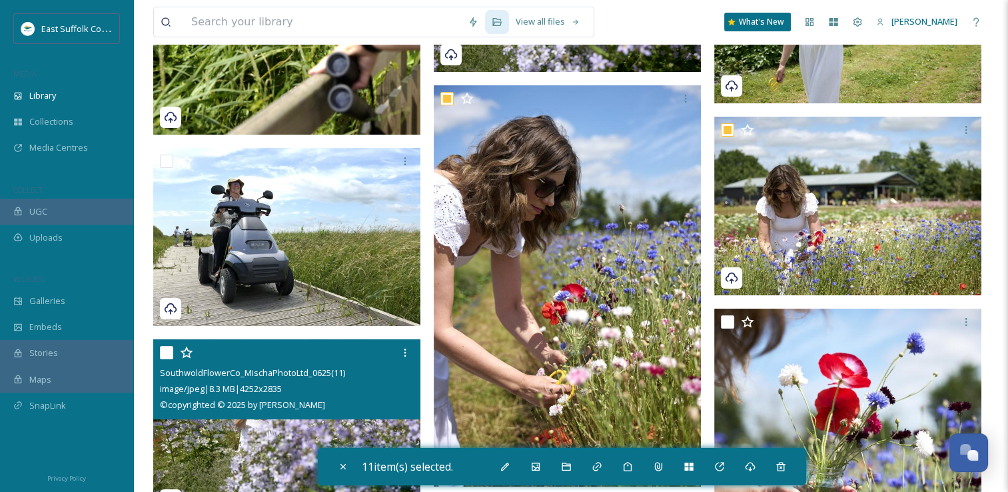
click at [209, 457] on img at bounding box center [286, 428] width 267 height 179
checkbox input "true"
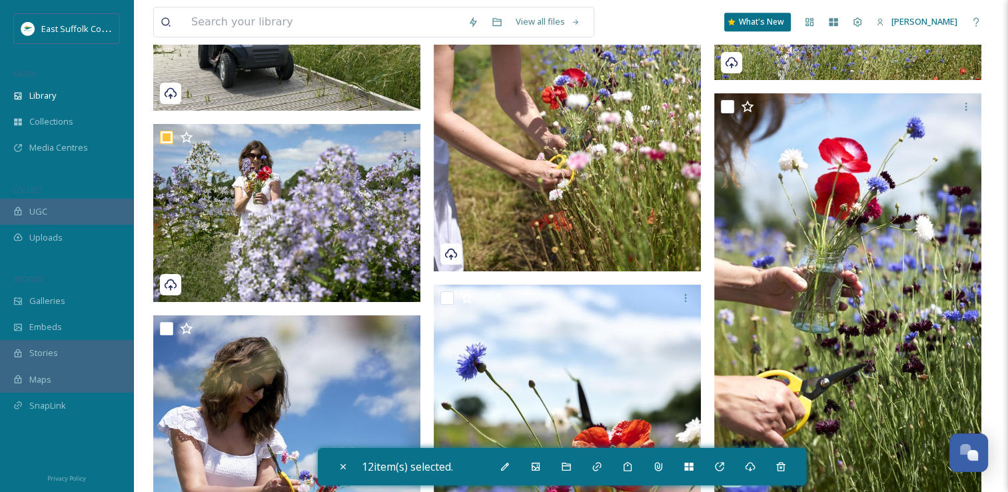
scroll to position [5864, 0]
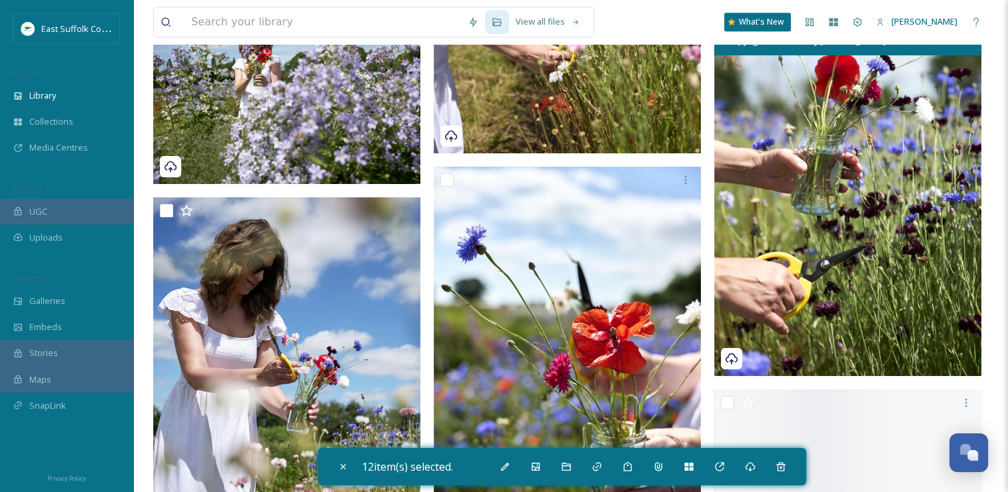
click at [839, 229] on img at bounding box center [847, 175] width 267 height 401
checkbox input "true"
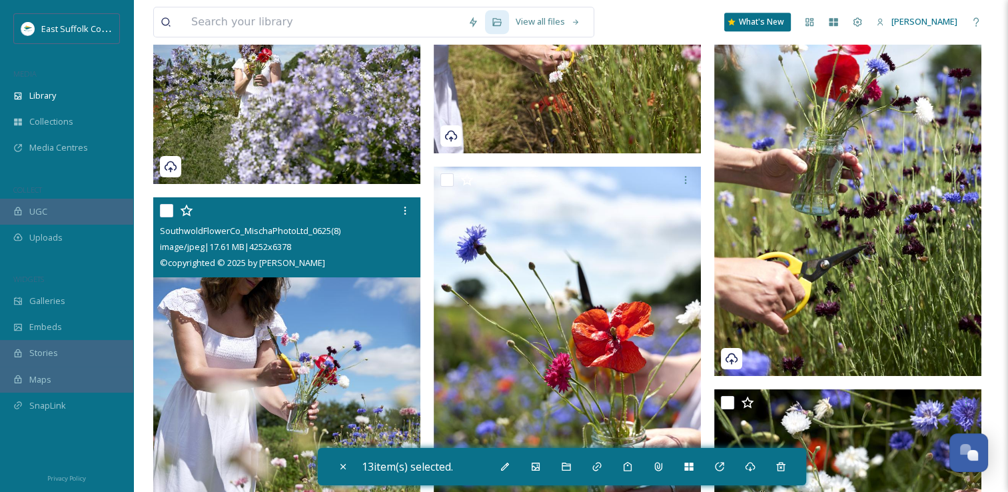
click at [287, 382] on img at bounding box center [286, 397] width 267 height 401
checkbox input "true"
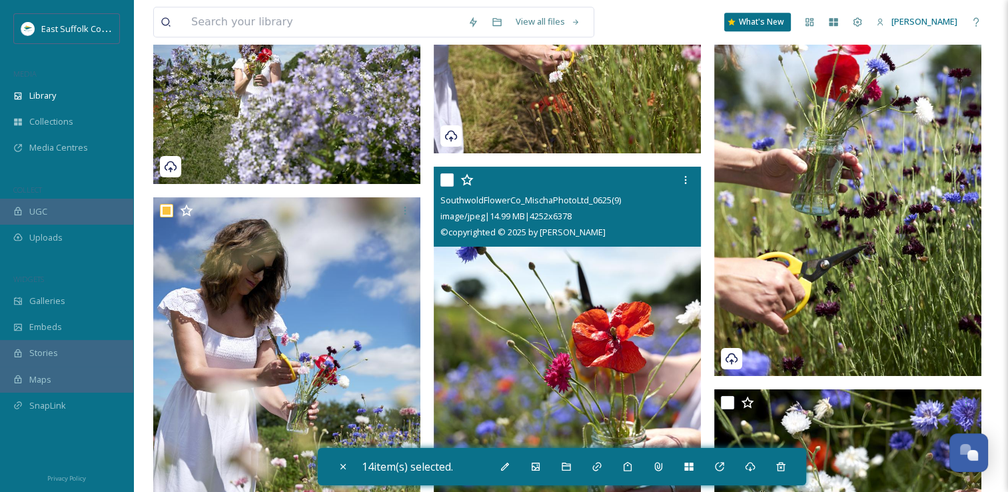
scroll to position [6064, 0]
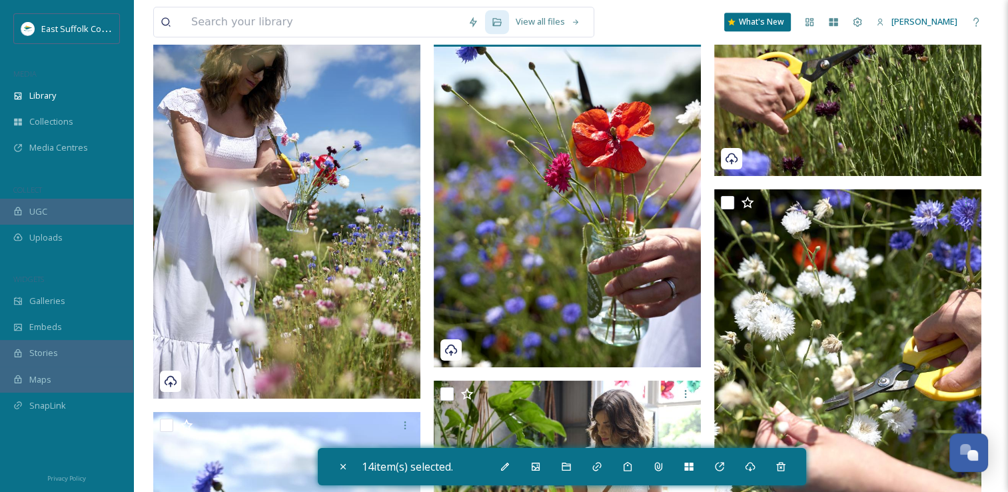
click at [622, 252] on img at bounding box center [567, 167] width 267 height 401
checkbox input "true"
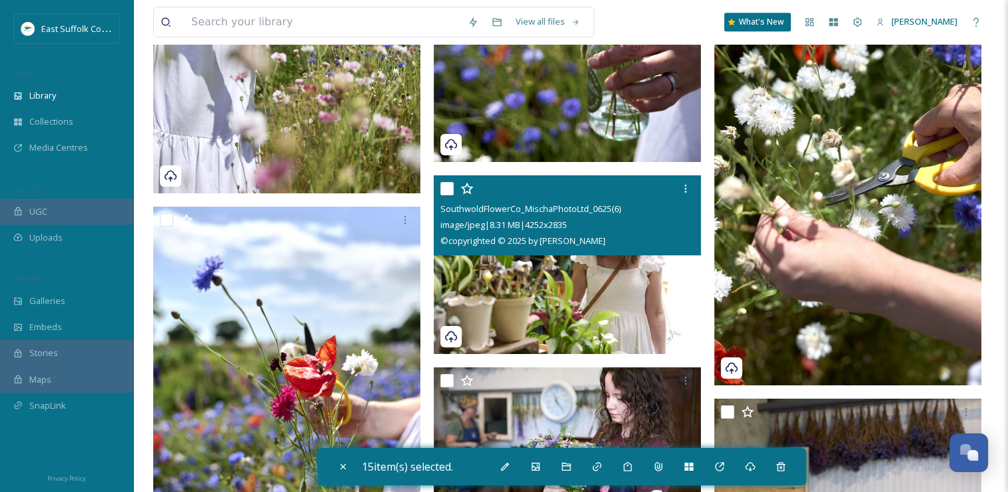
scroll to position [6331, 0]
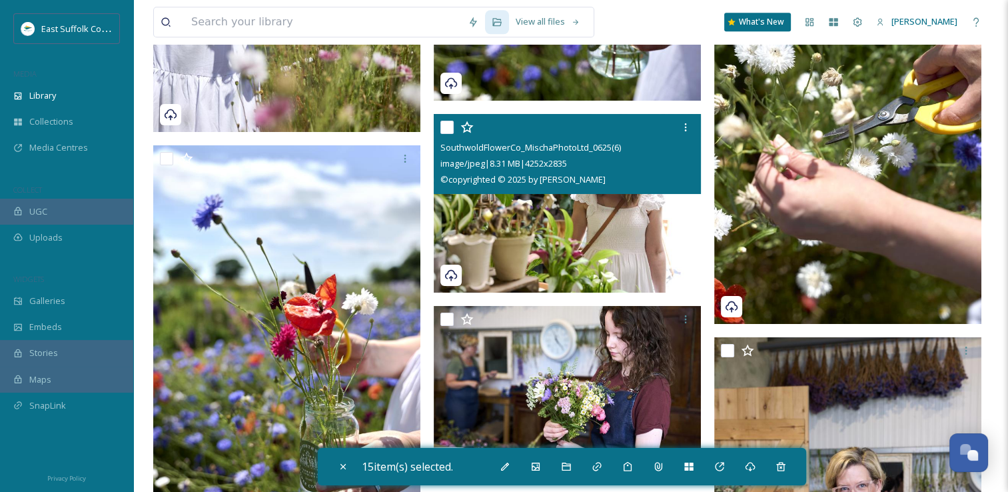
click at [560, 244] on img at bounding box center [567, 203] width 267 height 179
checkbox input "true"
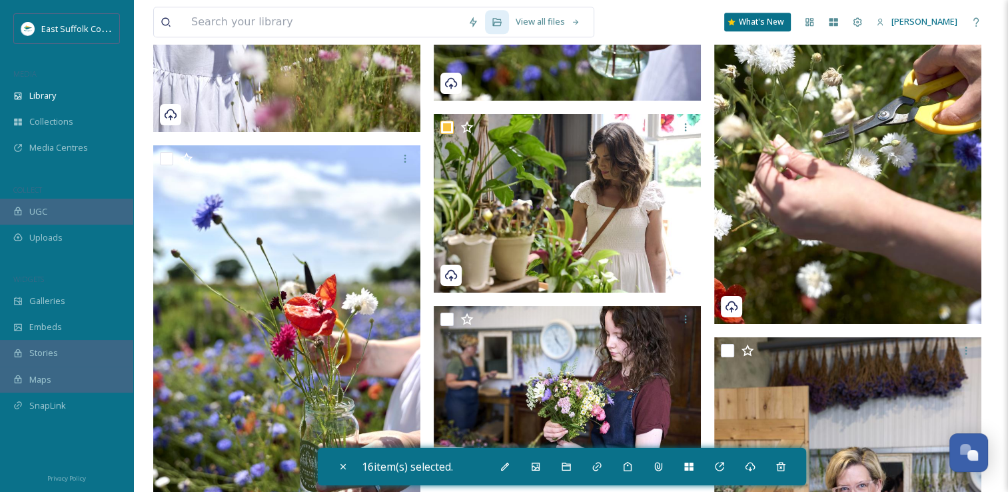
click at [796, 196] on img at bounding box center [847, 123] width 267 height 401
checkbox input "true"
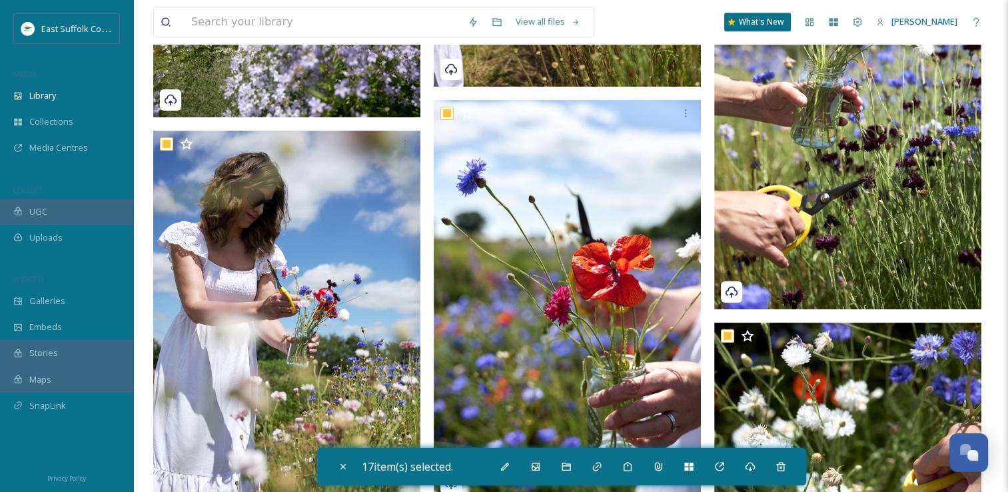
scroll to position [6264, 0]
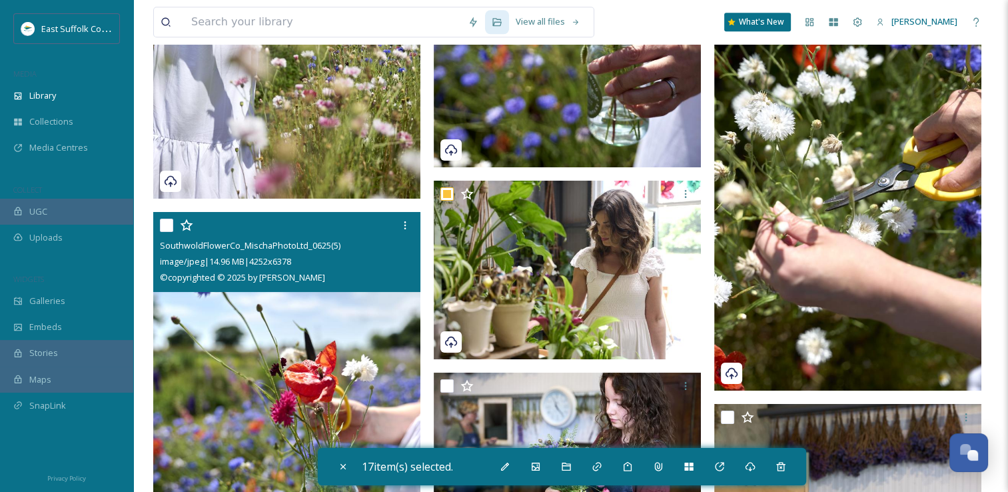
click at [285, 393] on img at bounding box center [286, 412] width 267 height 401
checkbox input "true"
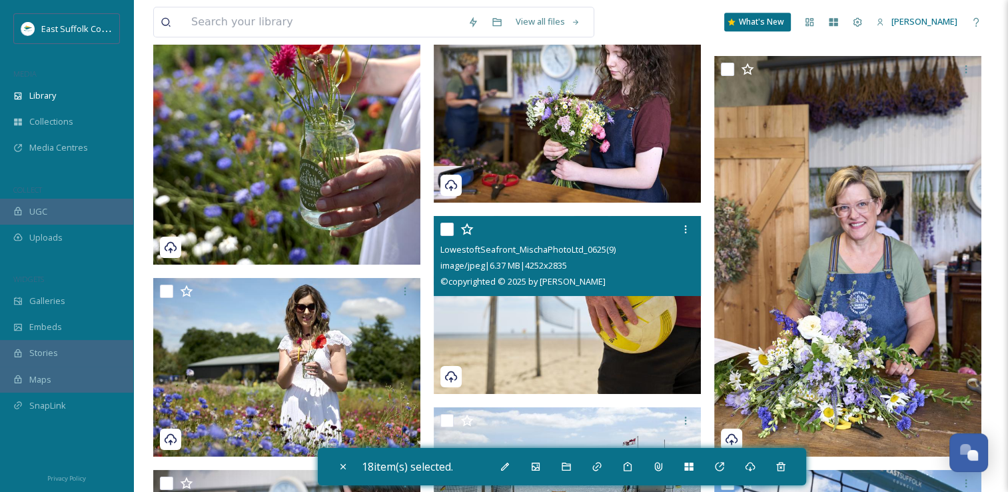
scroll to position [6597, 0]
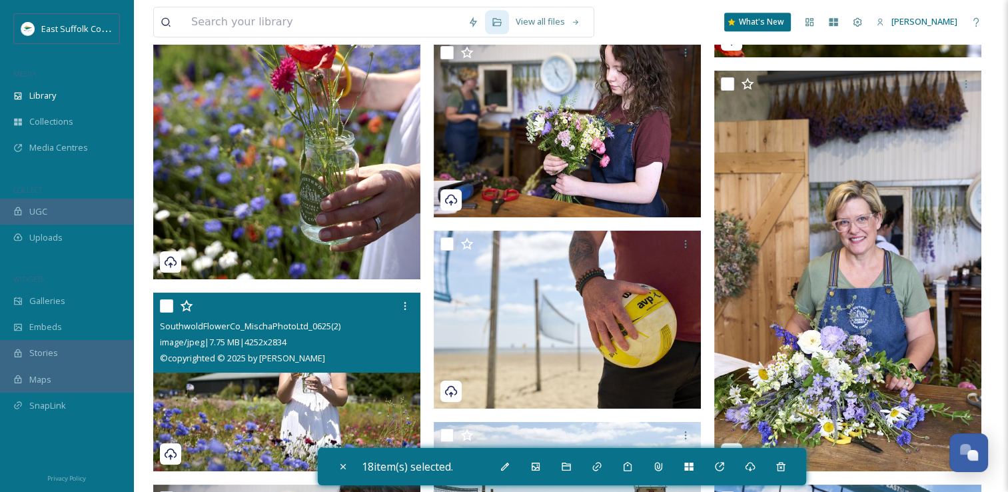
click at [235, 436] on img at bounding box center [286, 382] width 267 height 179
checkbox input "true"
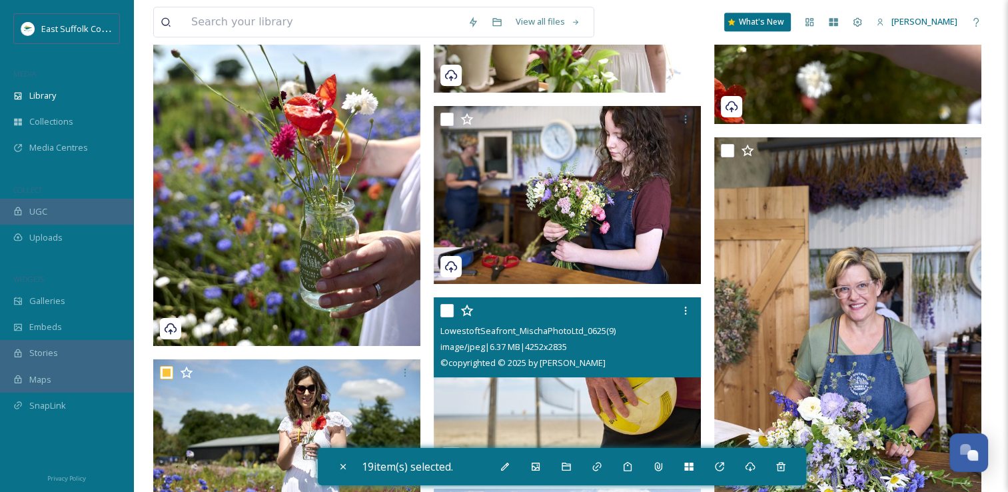
scroll to position [6997, 0]
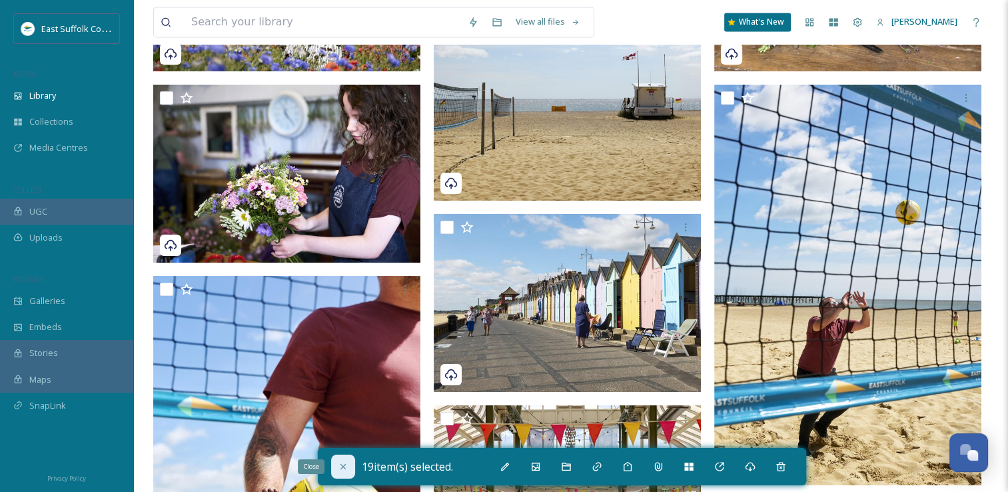
click at [347, 468] on icon at bounding box center [343, 466] width 11 height 11
checkbox input "false"
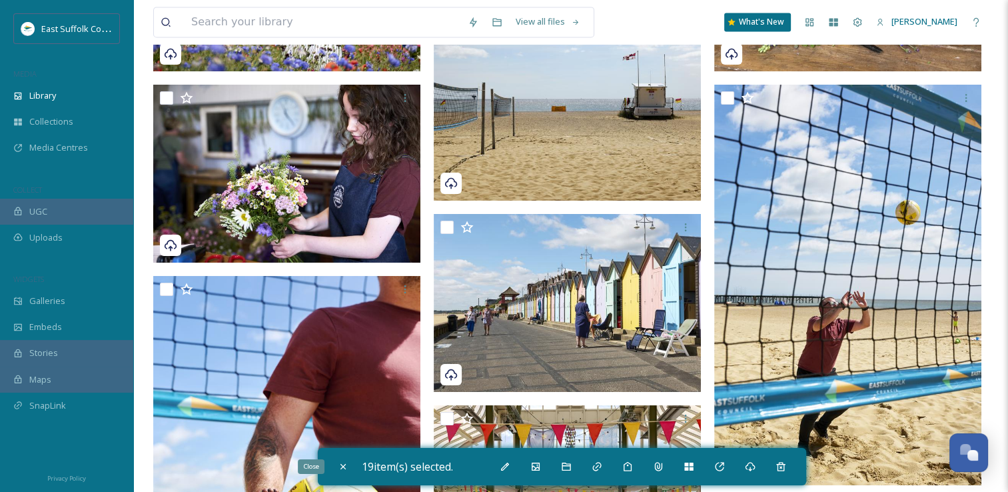
checkbox input "false"
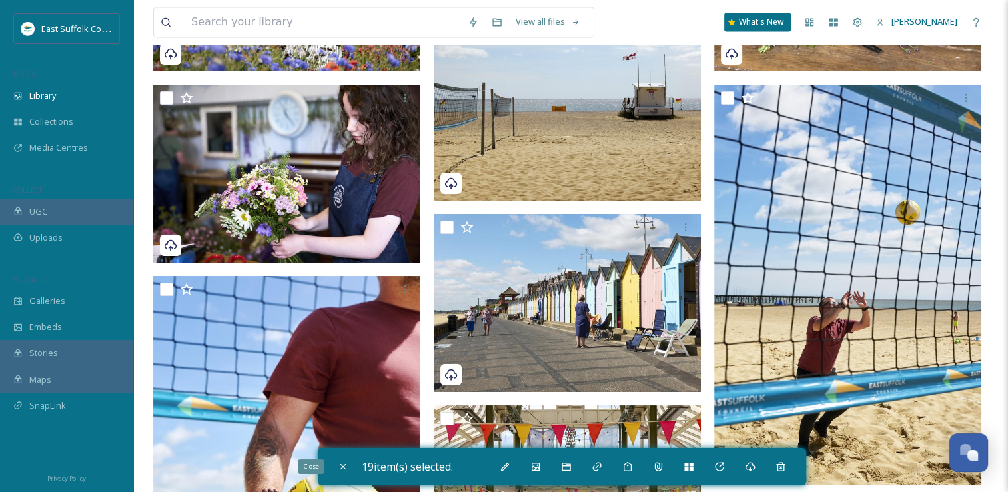
checkbox input "false"
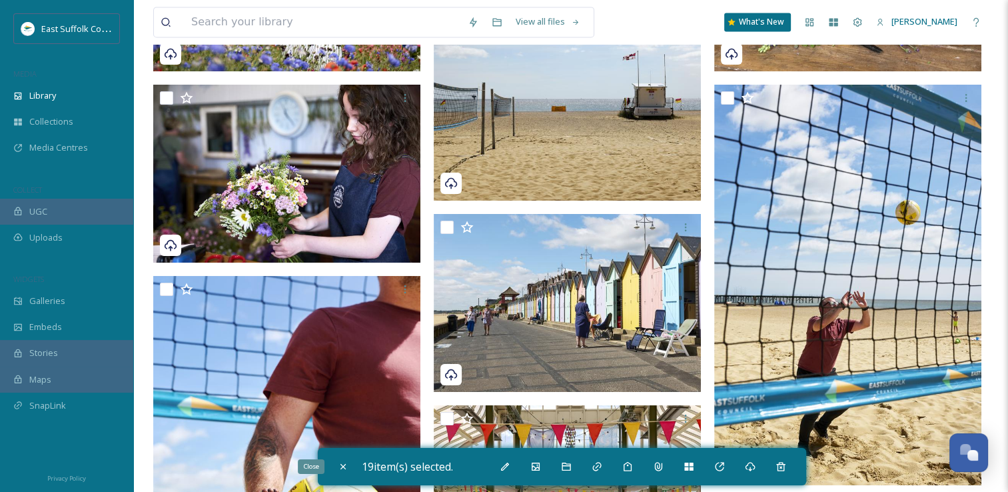
checkbox input "false"
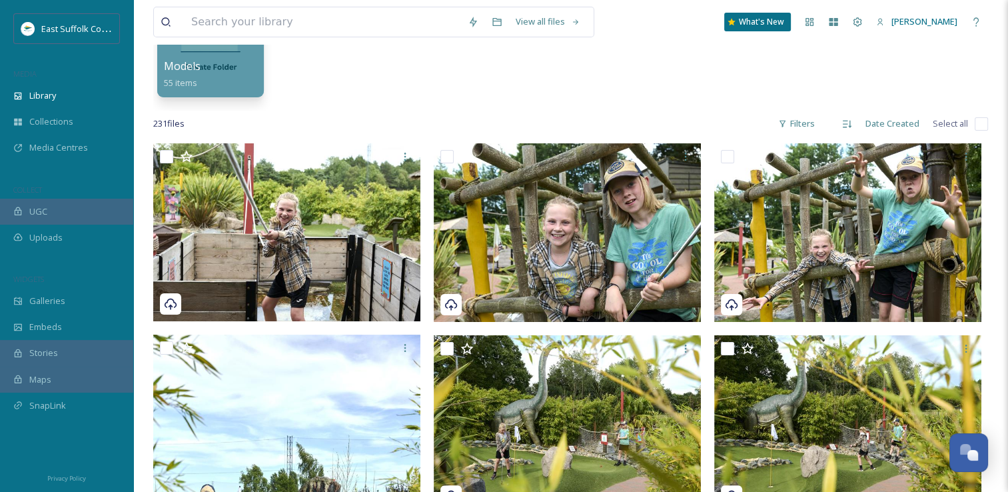
scroll to position [0, 0]
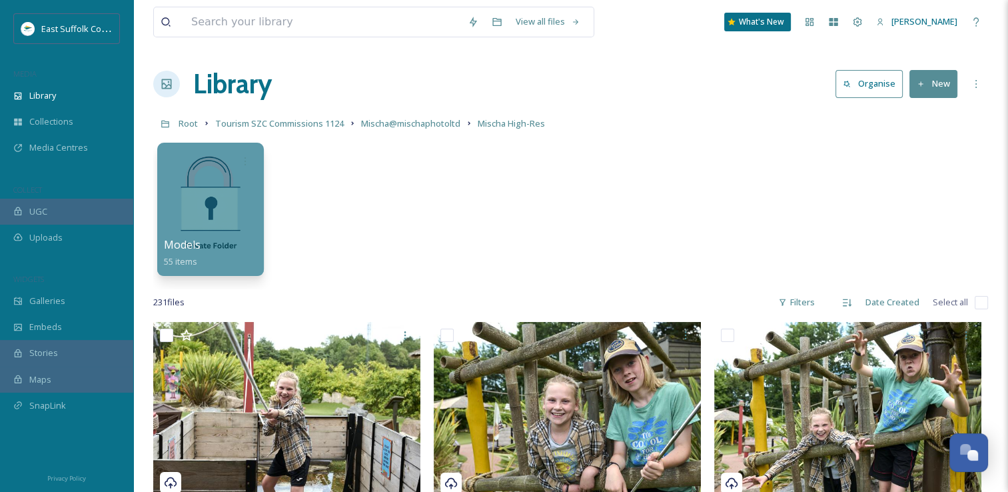
drag, startPoint x: 592, startPoint y: 354, endPoint x: 589, endPoint y: -49, distance: 403.2
click at [232, 179] on div at bounding box center [210, 209] width 109 height 136
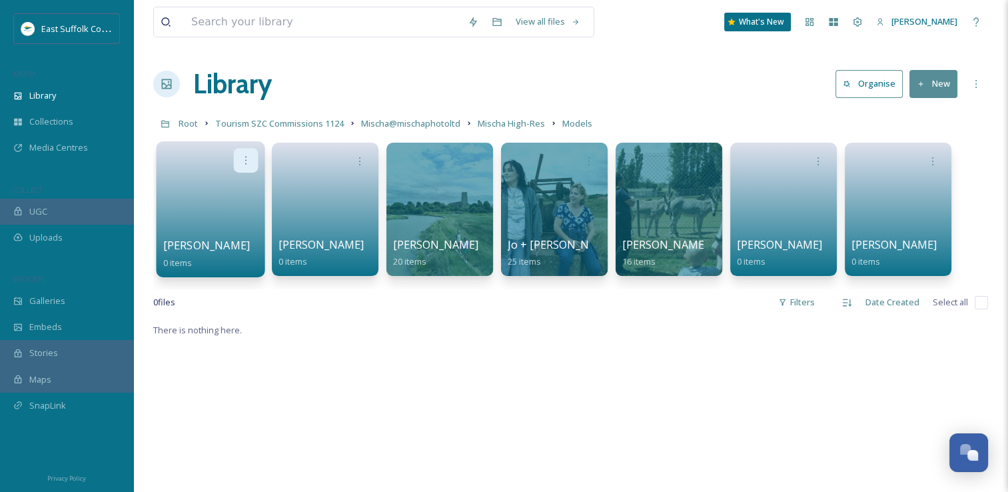
click at [242, 160] on icon at bounding box center [246, 160] width 11 height 11
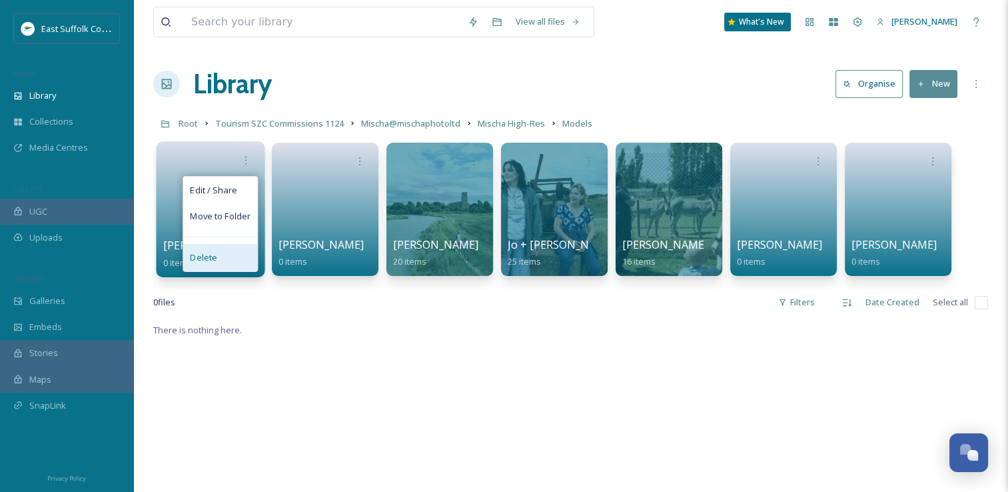
click at [247, 260] on div "Delete" at bounding box center [220, 257] width 74 height 27
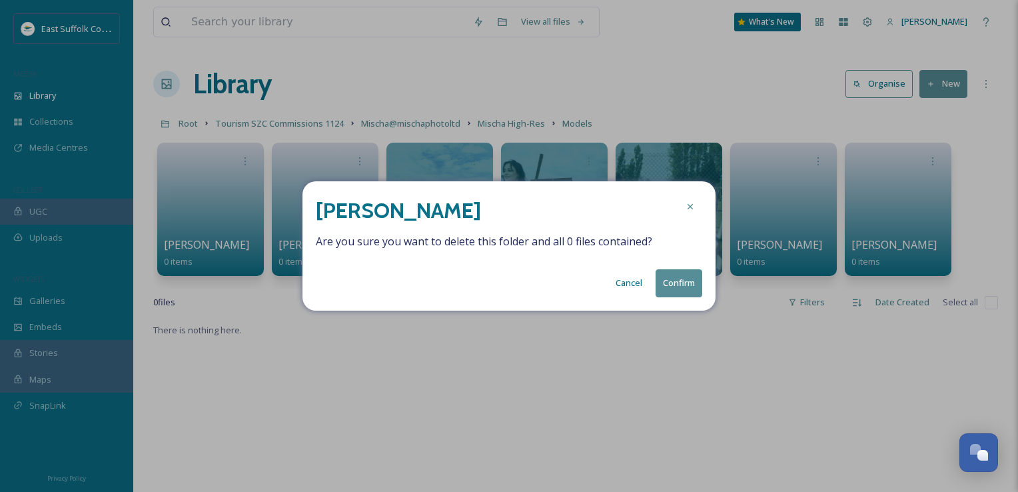
click at [677, 288] on button "Confirm" at bounding box center [679, 282] width 47 height 27
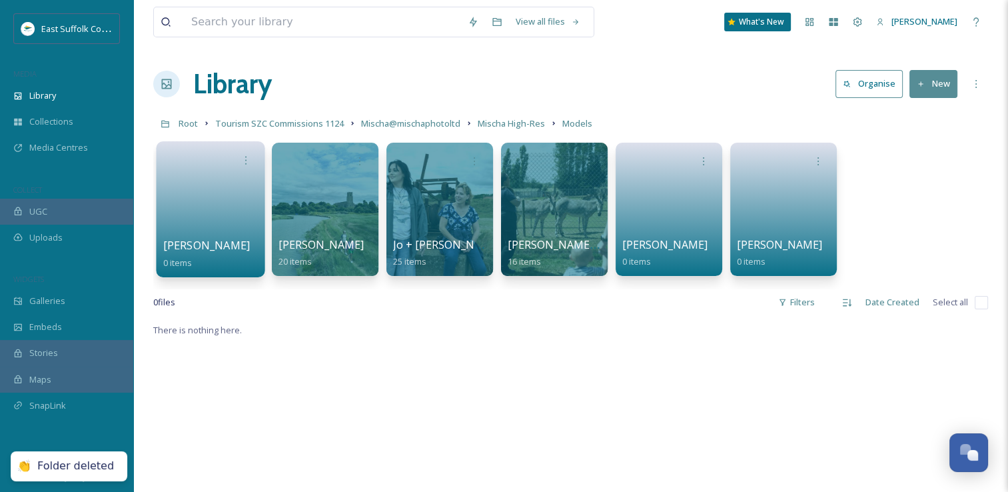
click at [233, 157] on div at bounding box center [210, 160] width 95 height 25
click at [239, 157] on div at bounding box center [246, 160] width 25 height 25
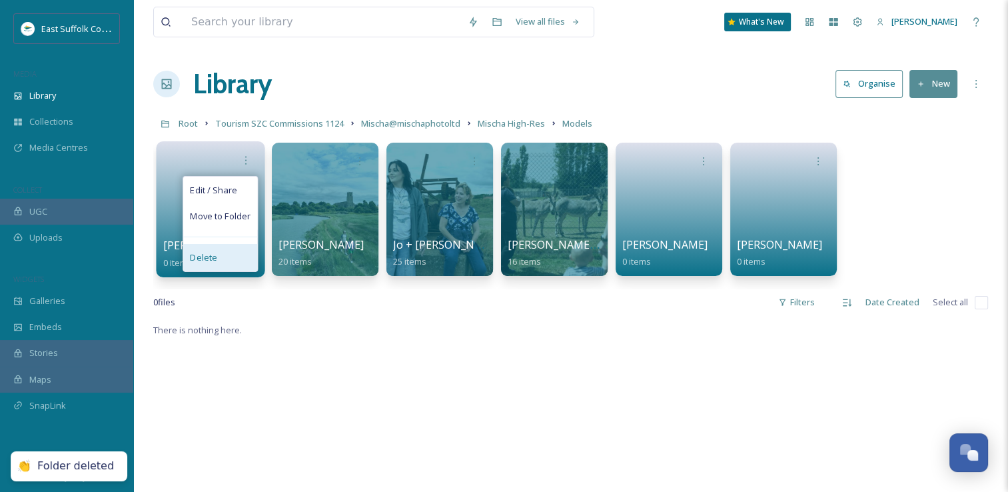
click at [226, 255] on div "Delete" at bounding box center [220, 257] width 74 height 27
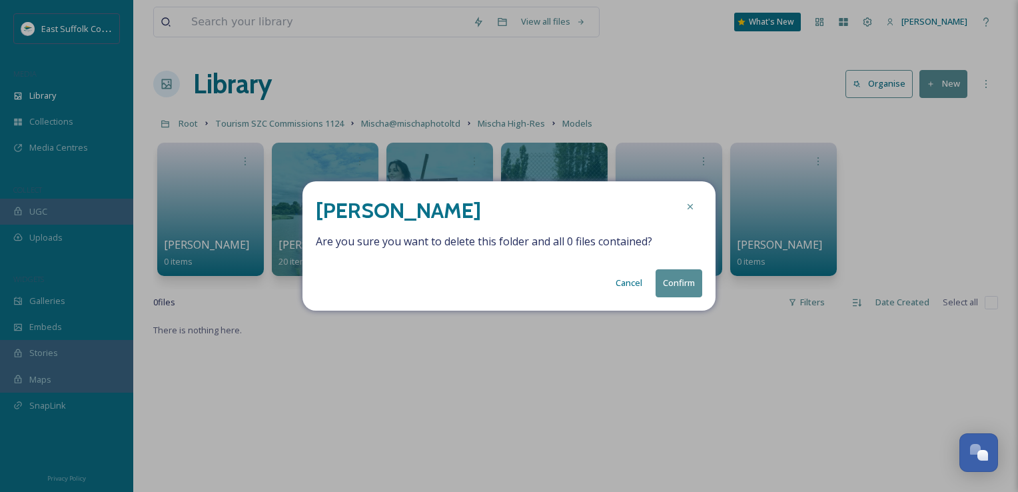
click at [668, 284] on button "Confirm" at bounding box center [679, 282] width 47 height 27
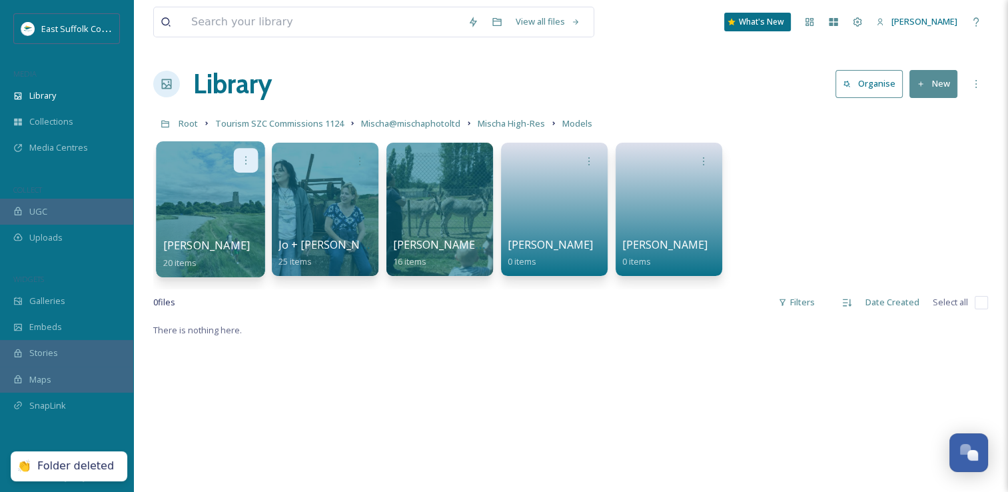
click at [248, 161] on icon at bounding box center [246, 160] width 11 height 11
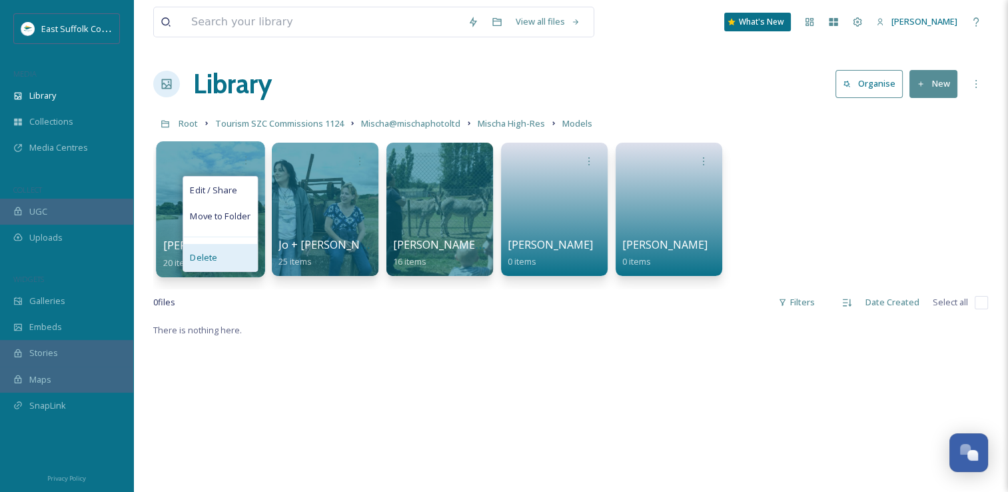
click at [237, 257] on div "Delete" at bounding box center [220, 257] width 74 height 27
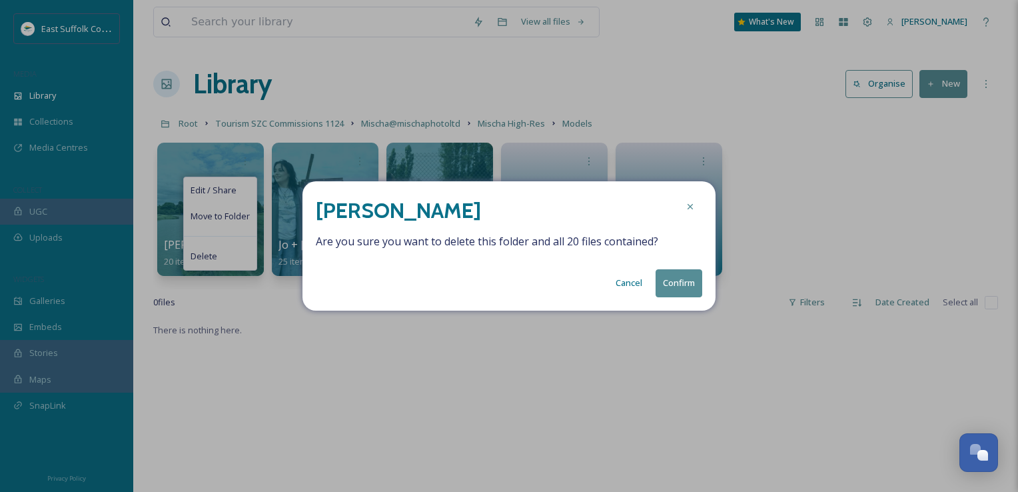
click at [675, 290] on button "Confirm" at bounding box center [679, 282] width 47 height 27
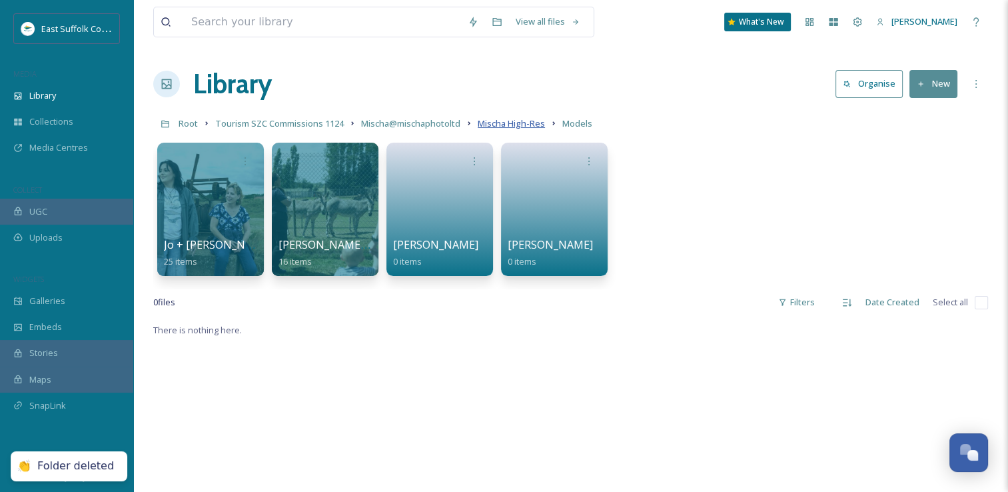
click at [507, 118] on span "Mischa High-Res" at bounding box center [511, 123] width 67 height 12
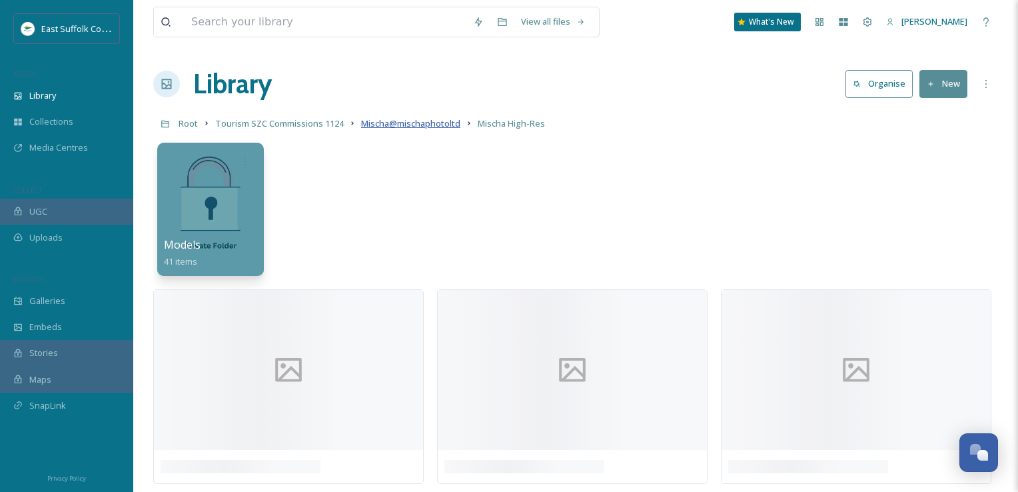
click at [413, 122] on span "Mischa@mischaphotoltd" at bounding box center [410, 123] width 99 height 12
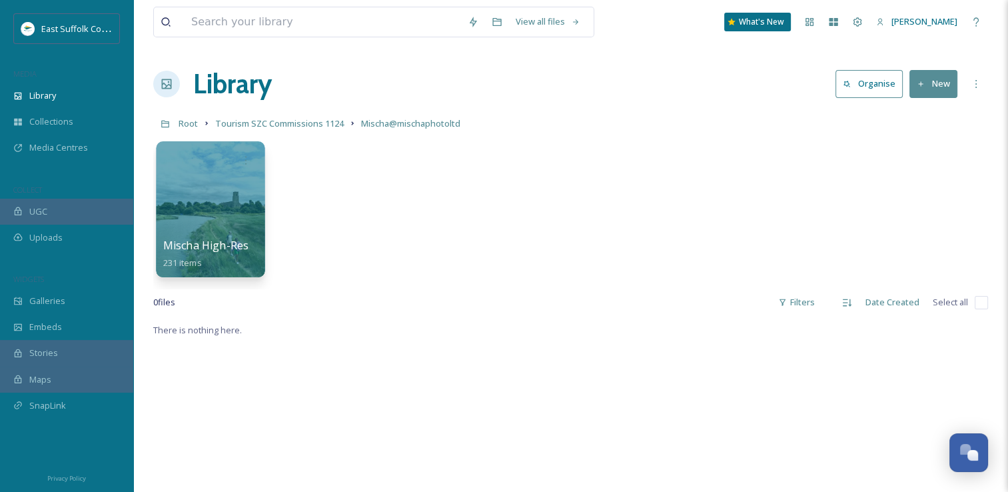
drag, startPoint x: 144, startPoint y: 205, endPoint x: 175, endPoint y: 203, distance: 31.4
click at [146, 205] on div "View all files What's New Jake Snell Library Organise New Root Tourism SZC Comm…" at bounding box center [570, 407] width 875 height 814
click at [183, 203] on div at bounding box center [210, 209] width 109 height 136
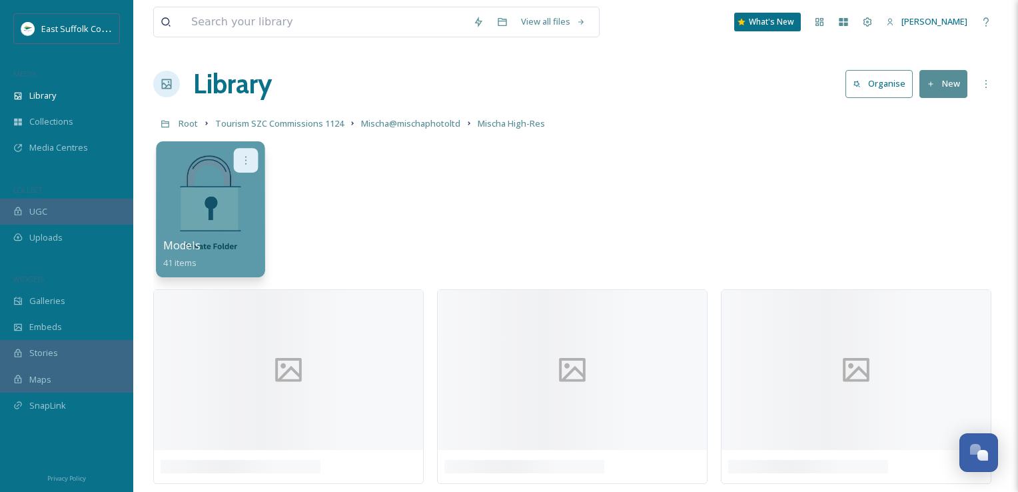
click at [245, 158] on icon at bounding box center [246, 160] width 11 height 11
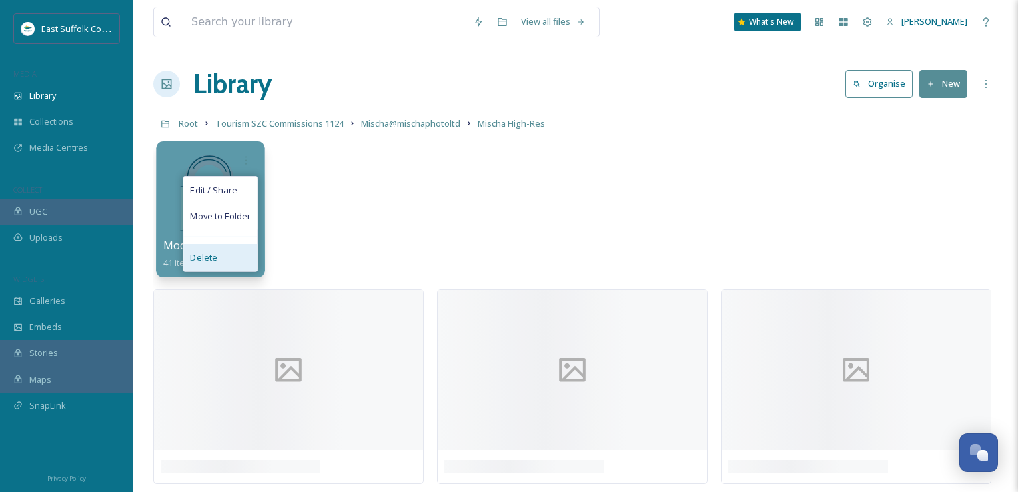
click at [236, 250] on div "Delete" at bounding box center [220, 257] width 74 height 27
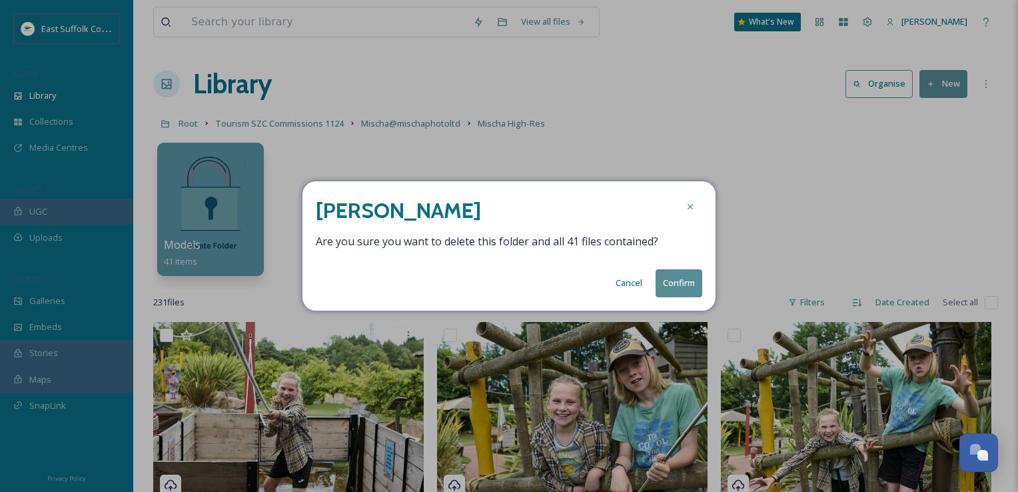
click at [678, 279] on button "Confirm" at bounding box center [679, 282] width 47 height 27
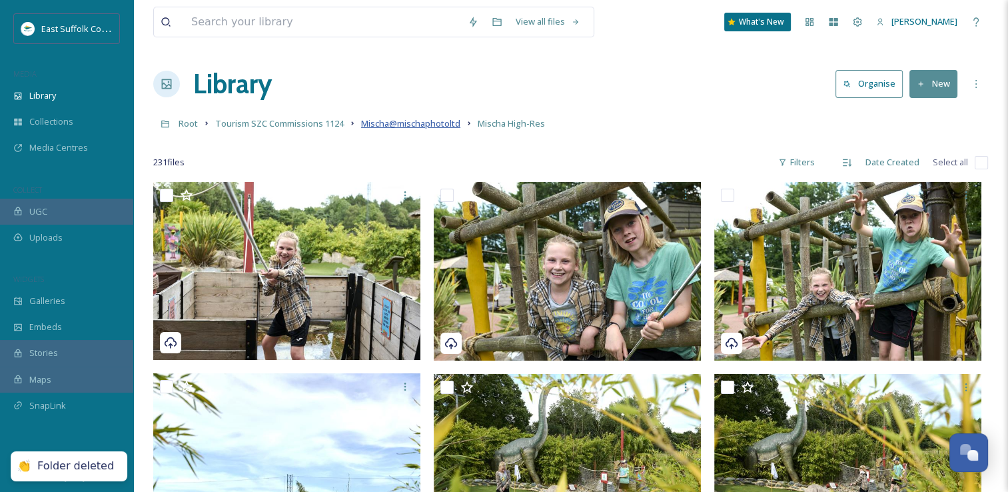
click at [436, 118] on span "Mischa@mischaphotoltd" at bounding box center [410, 123] width 99 height 12
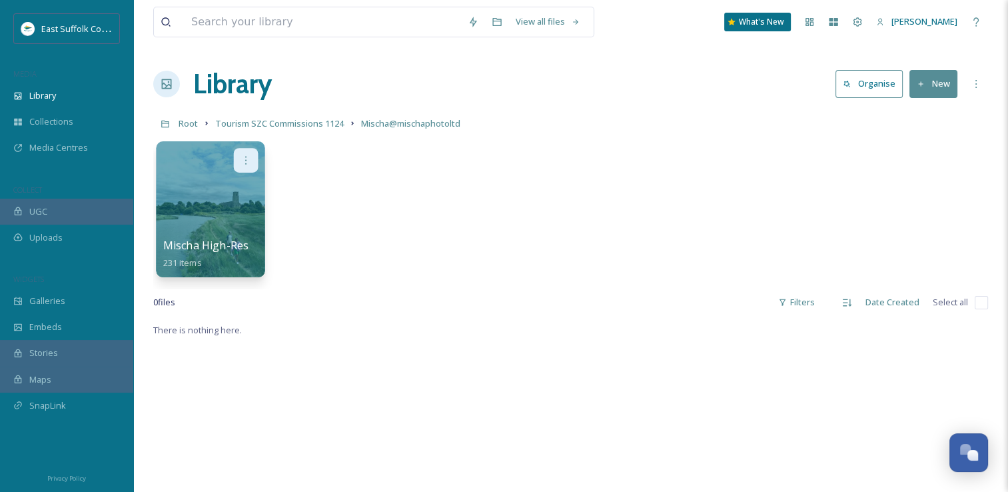
click at [250, 155] on icon at bounding box center [246, 160] width 11 height 11
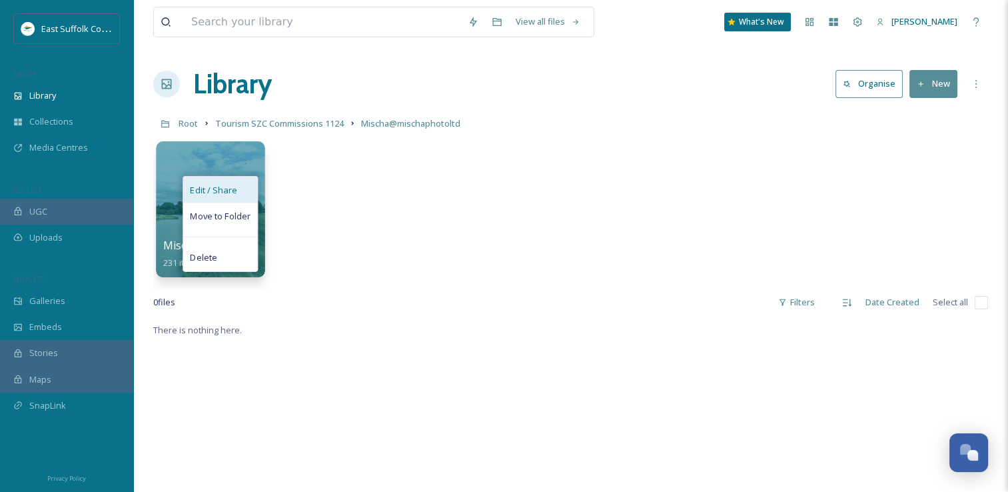
click at [226, 189] on span "Edit / Share" at bounding box center [213, 189] width 47 height 13
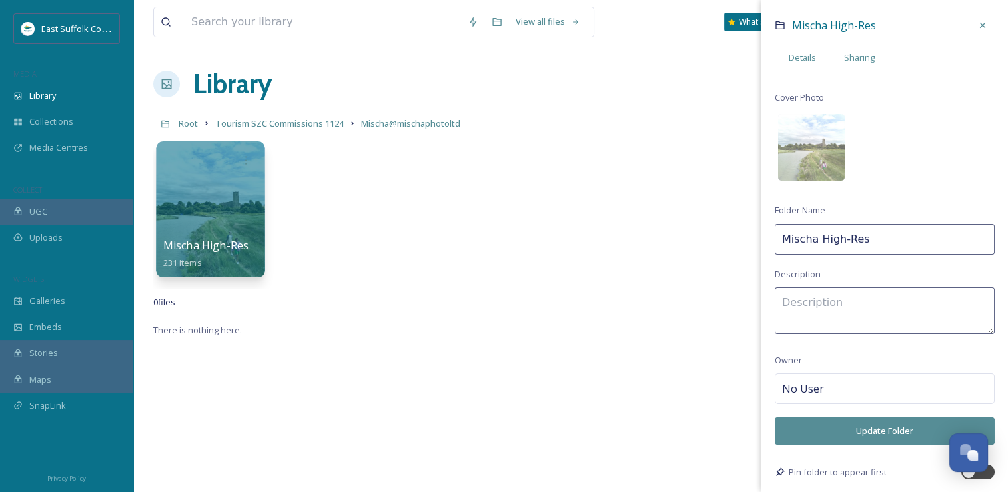
click at [842, 66] on div "Sharing" at bounding box center [859, 57] width 59 height 27
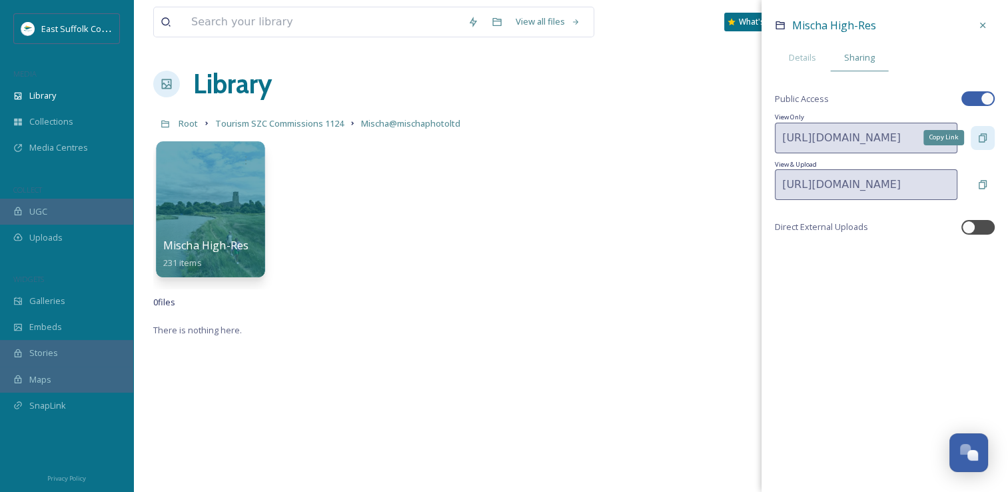
click at [986, 142] on icon at bounding box center [983, 138] width 11 height 11
drag, startPoint x: 751, startPoint y: 165, endPoint x: 739, endPoint y: 166, distance: 12.0
click at [743, 166] on div "Mischa High-Res 231 items Mischa High-Res Details Sharing Public Access View On…" at bounding box center [570, 212] width 835 height 153
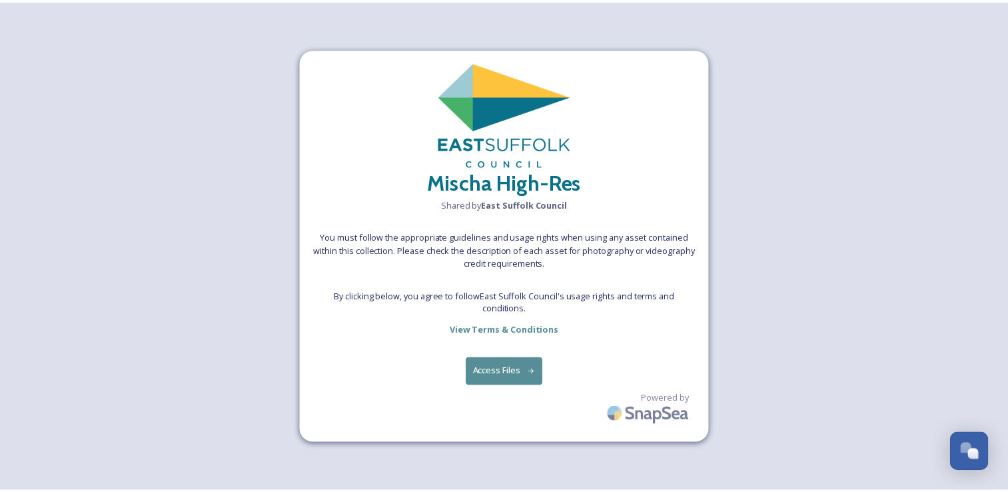
scroll to position [4981, 0]
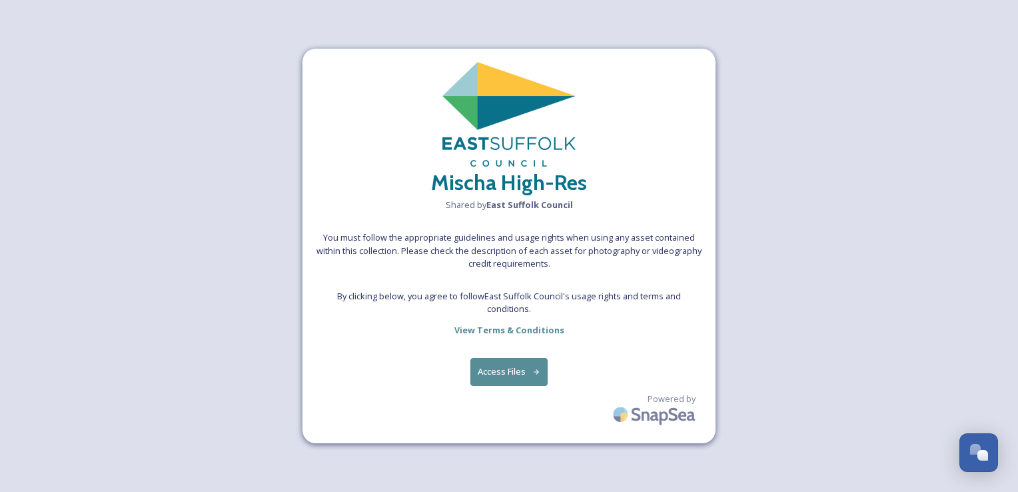
click at [505, 373] on button "Access Files" at bounding box center [509, 371] width 78 height 27
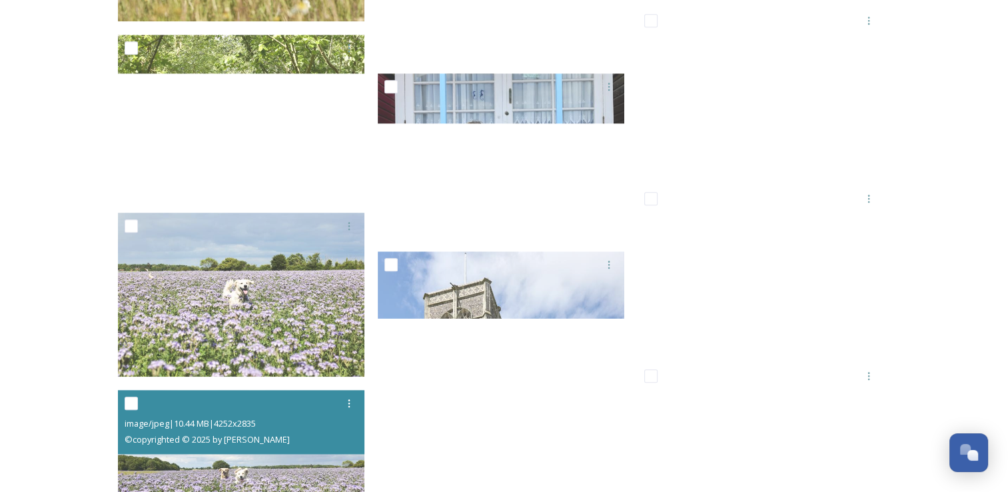
scroll to position [11694, 0]
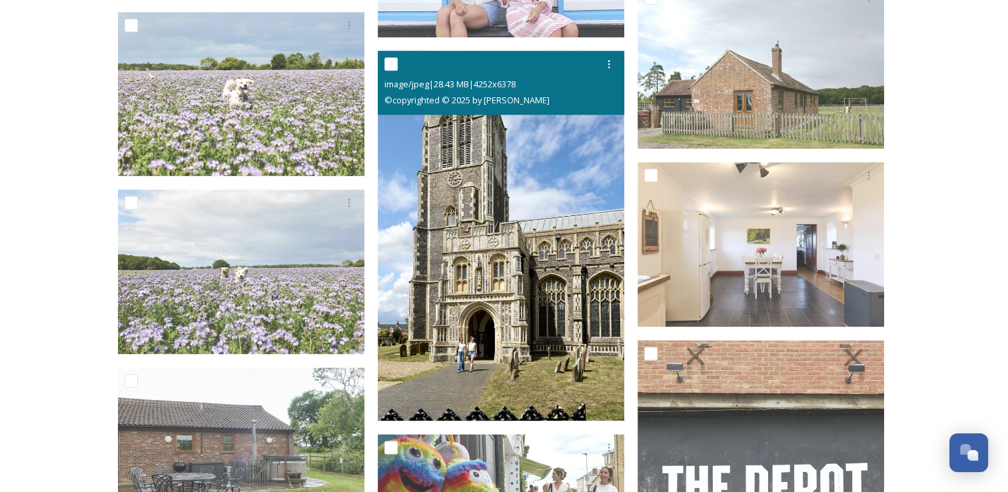
click at [396, 63] on input "checkbox" at bounding box center [391, 63] width 13 height 13
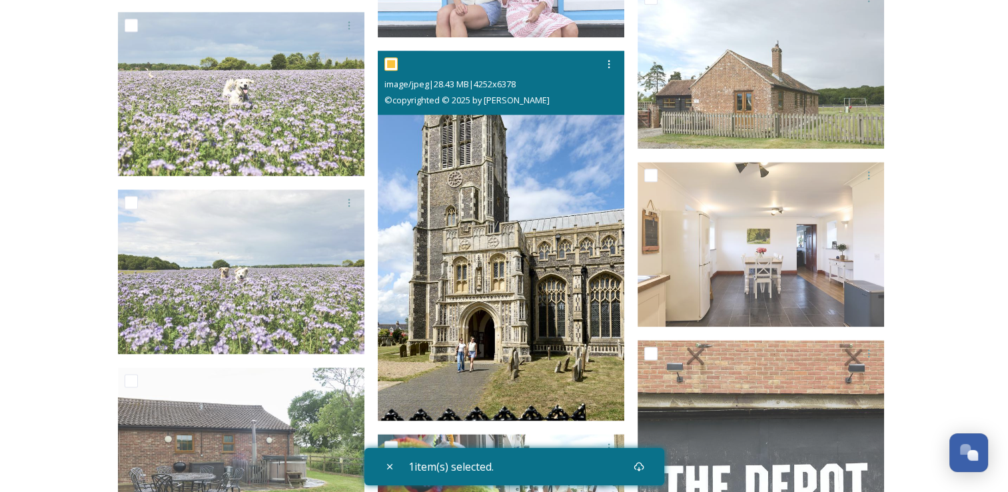
click at [396, 63] on input "checkbox" at bounding box center [391, 63] width 13 height 13
checkbox input "false"
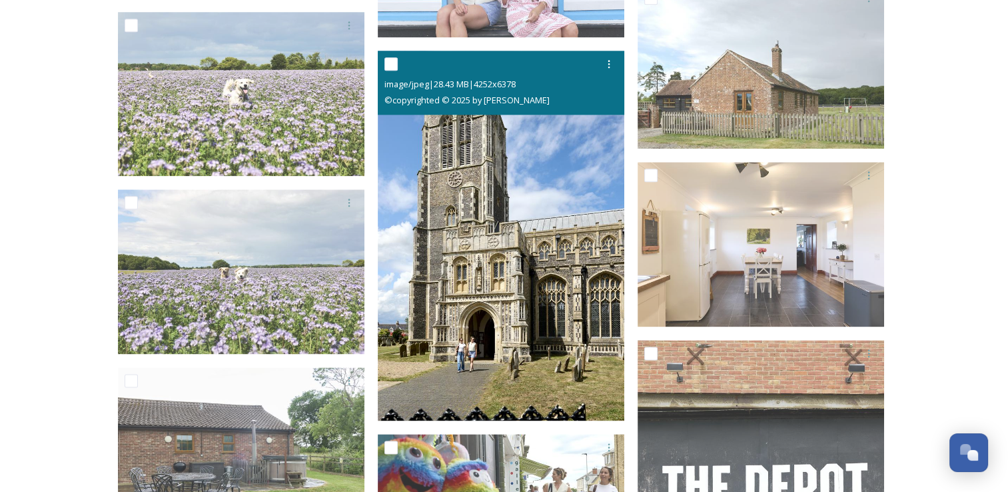
click at [456, 209] on img at bounding box center [501, 236] width 247 height 370
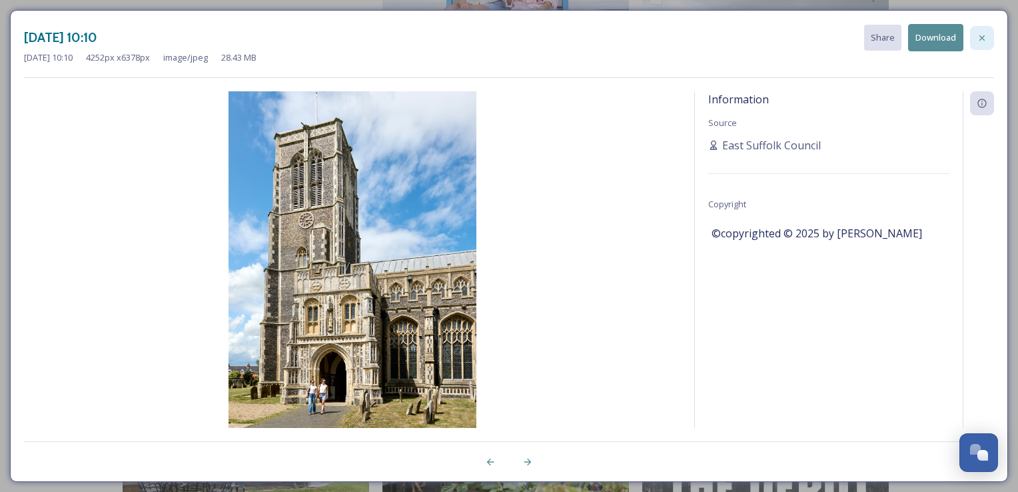
click at [973, 35] on div at bounding box center [982, 38] width 24 height 24
